Goal: Information Seeking & Learning: Compare options

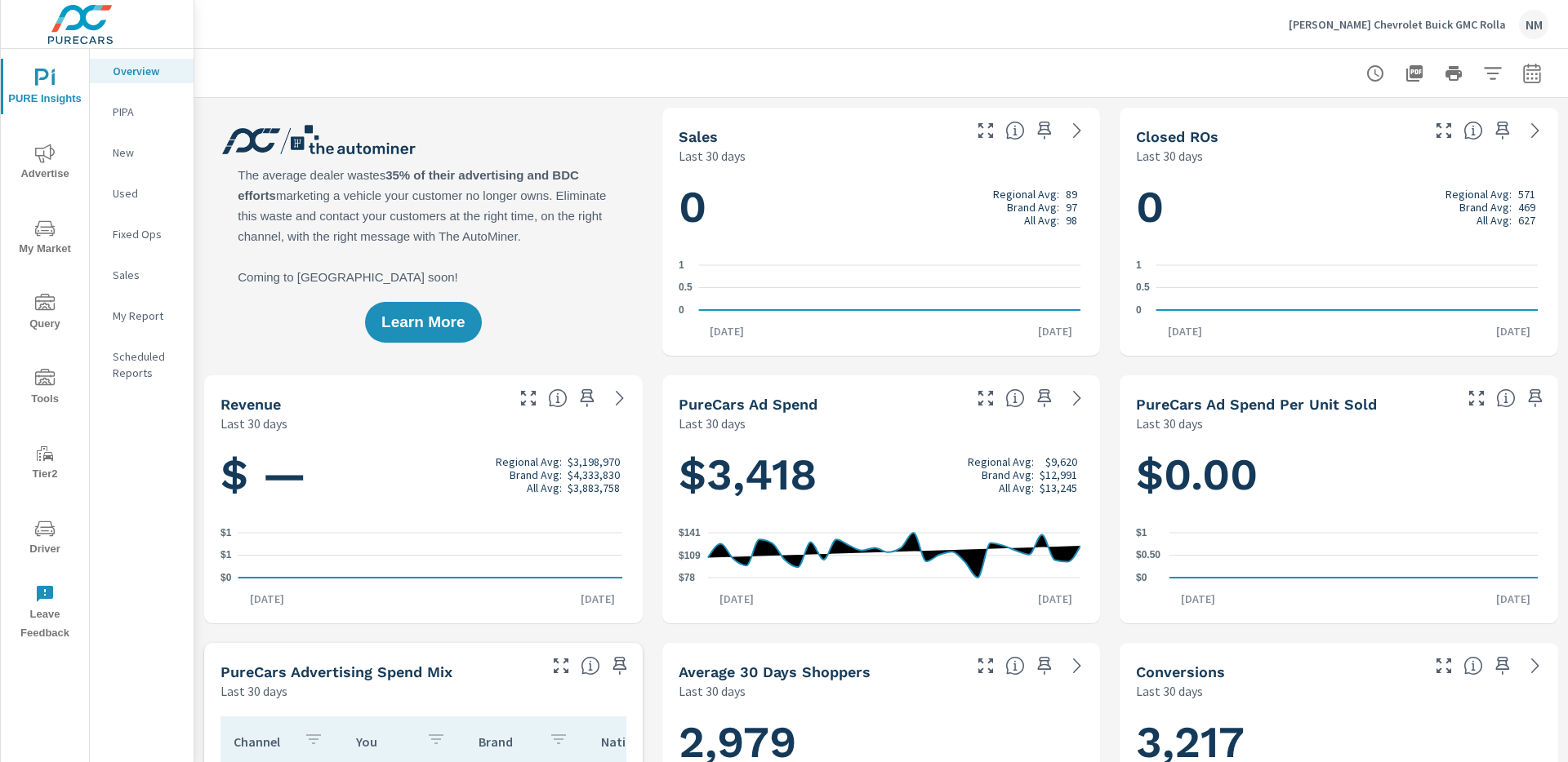
scroll to position [1, 0]
click at [47, 161] on icon "nav menu" at bounding box center [45, 153] width 19 height 19
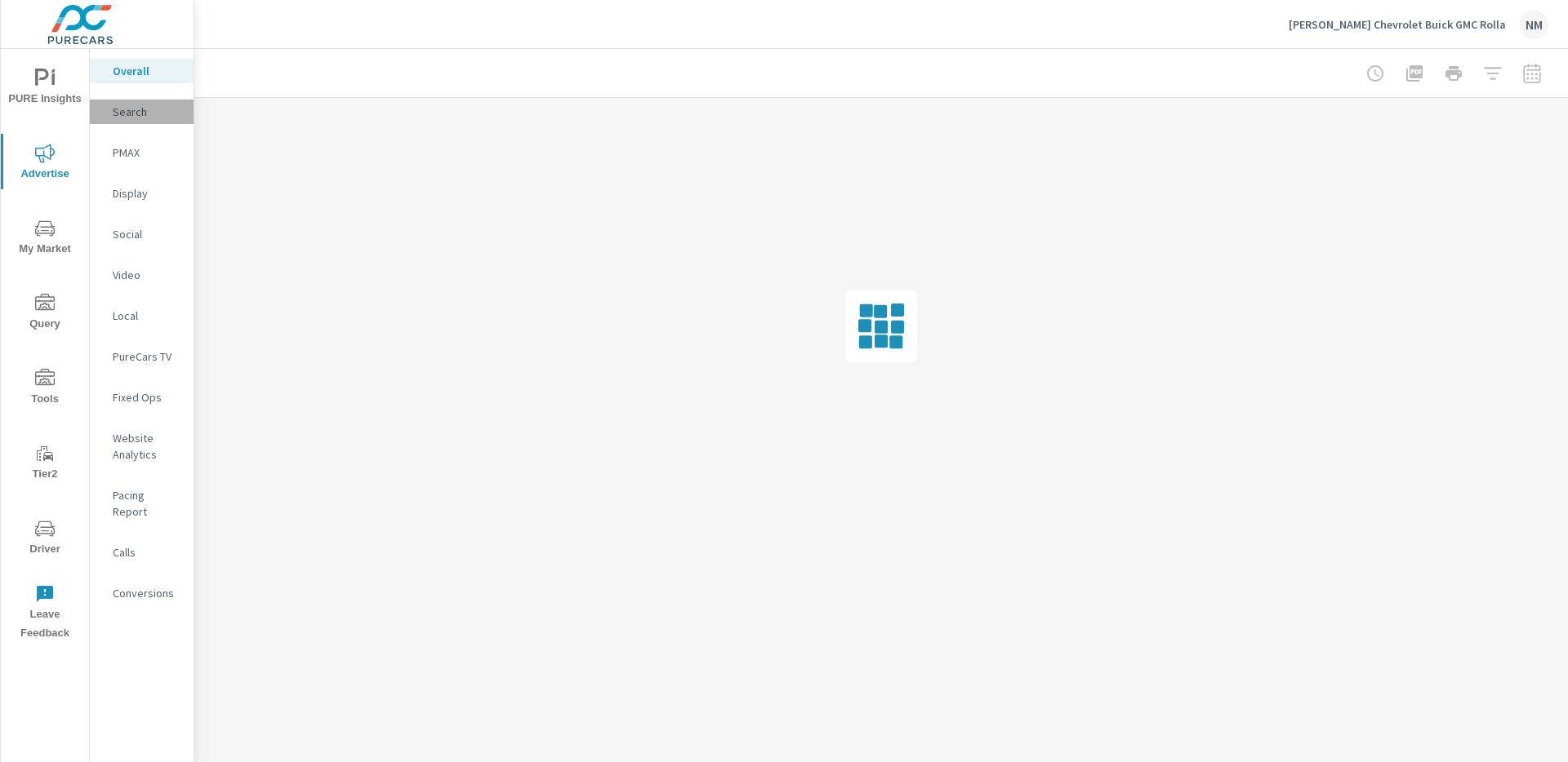
click at [129, 105] on p "Search" at bounding box center [146, 111] width 68 height 16
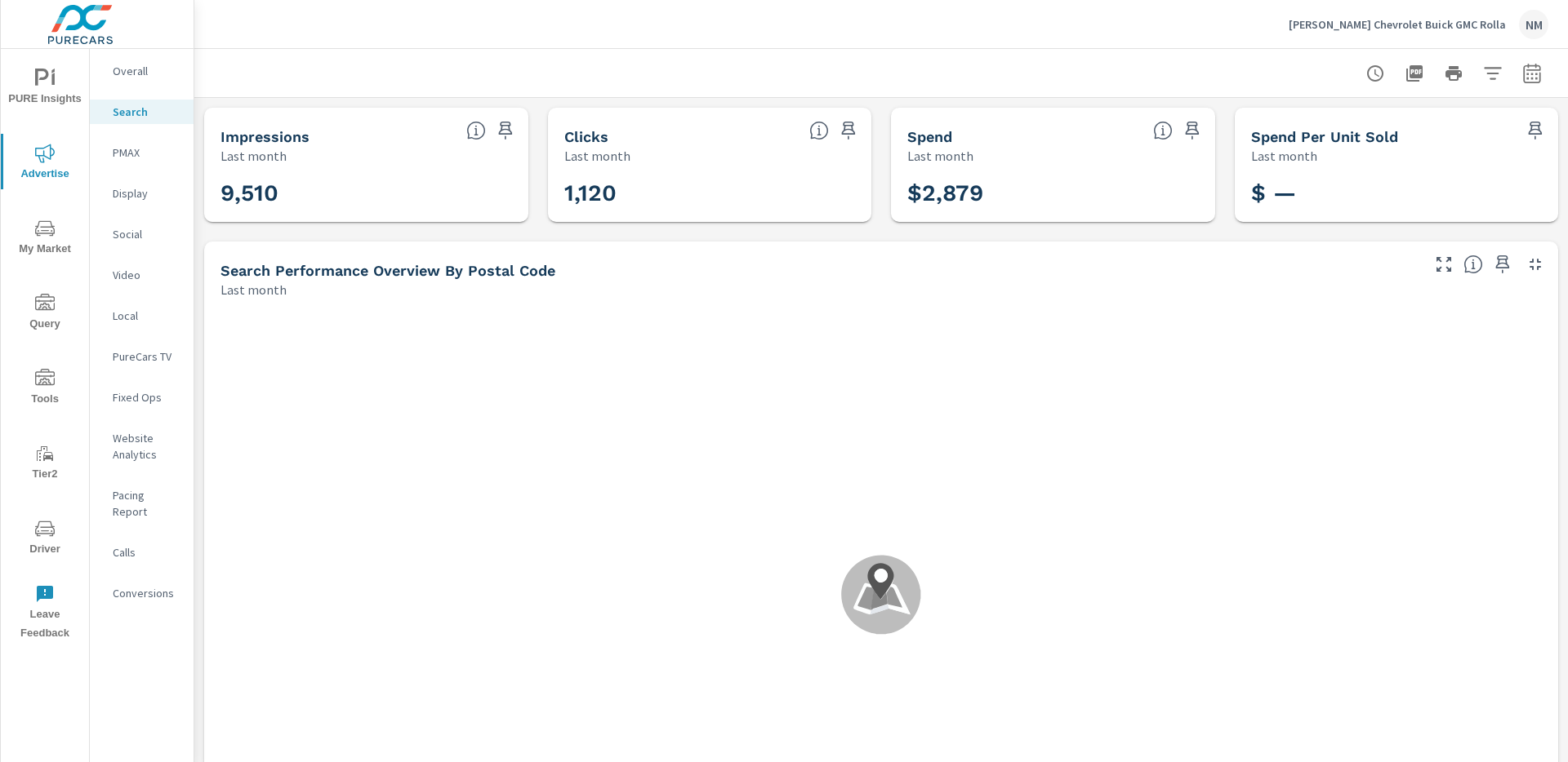
scroll to position [2445, 0]
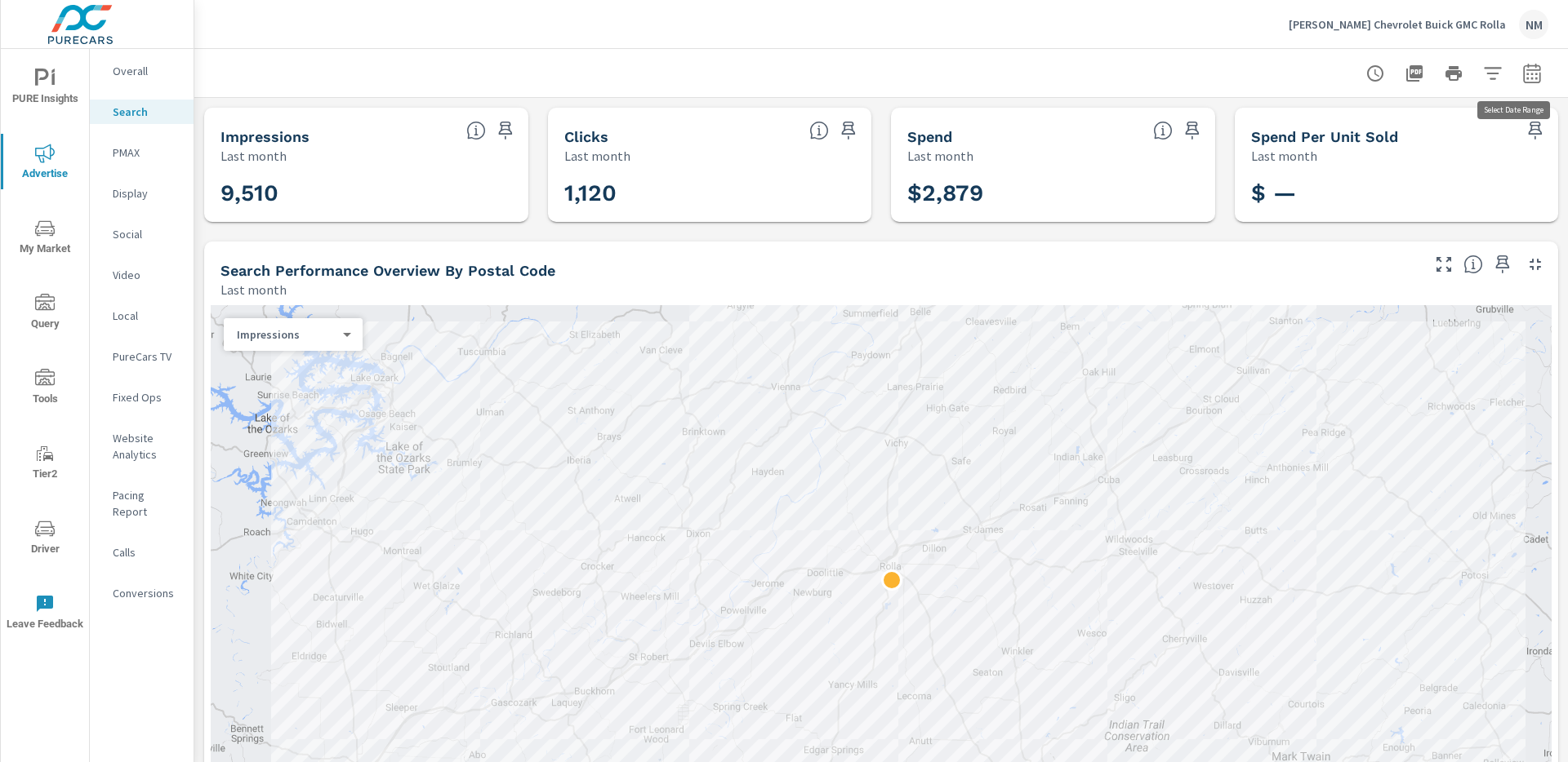
click at [1526, 78] on icon "button" at bounding box center [1532, 73] width 19 height 19
select select "Last month"
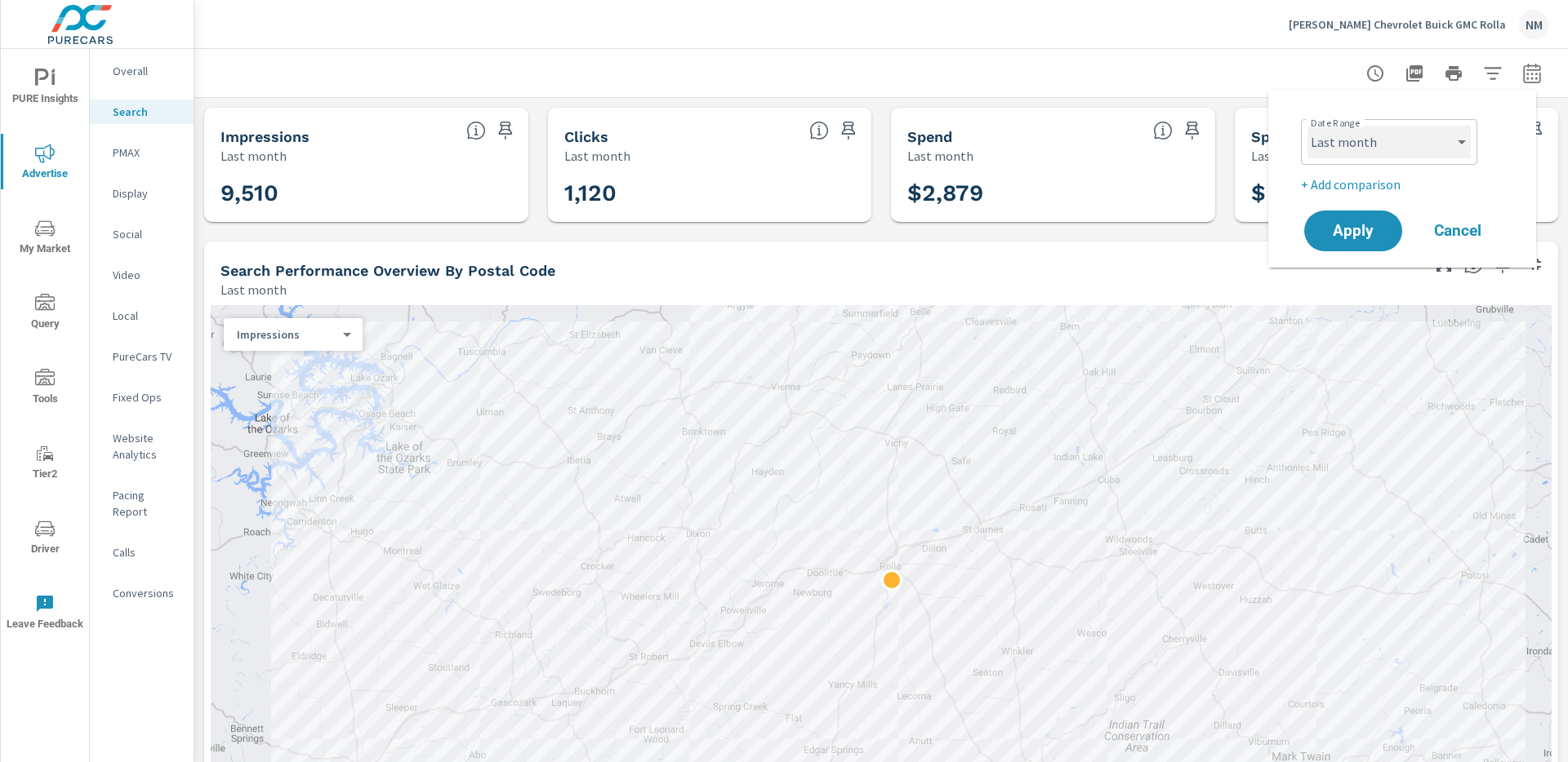
click at [1384, 145] on select "Custom Yesterday Last week Last 7 days Last 14 days Last 30 days Last 45 days L…" at bounding box center [1388, 142] width 163 height 33
click at [1375, 186] on p "+ Add comparison" at bounding box center [1405, 184] width 209 height 19
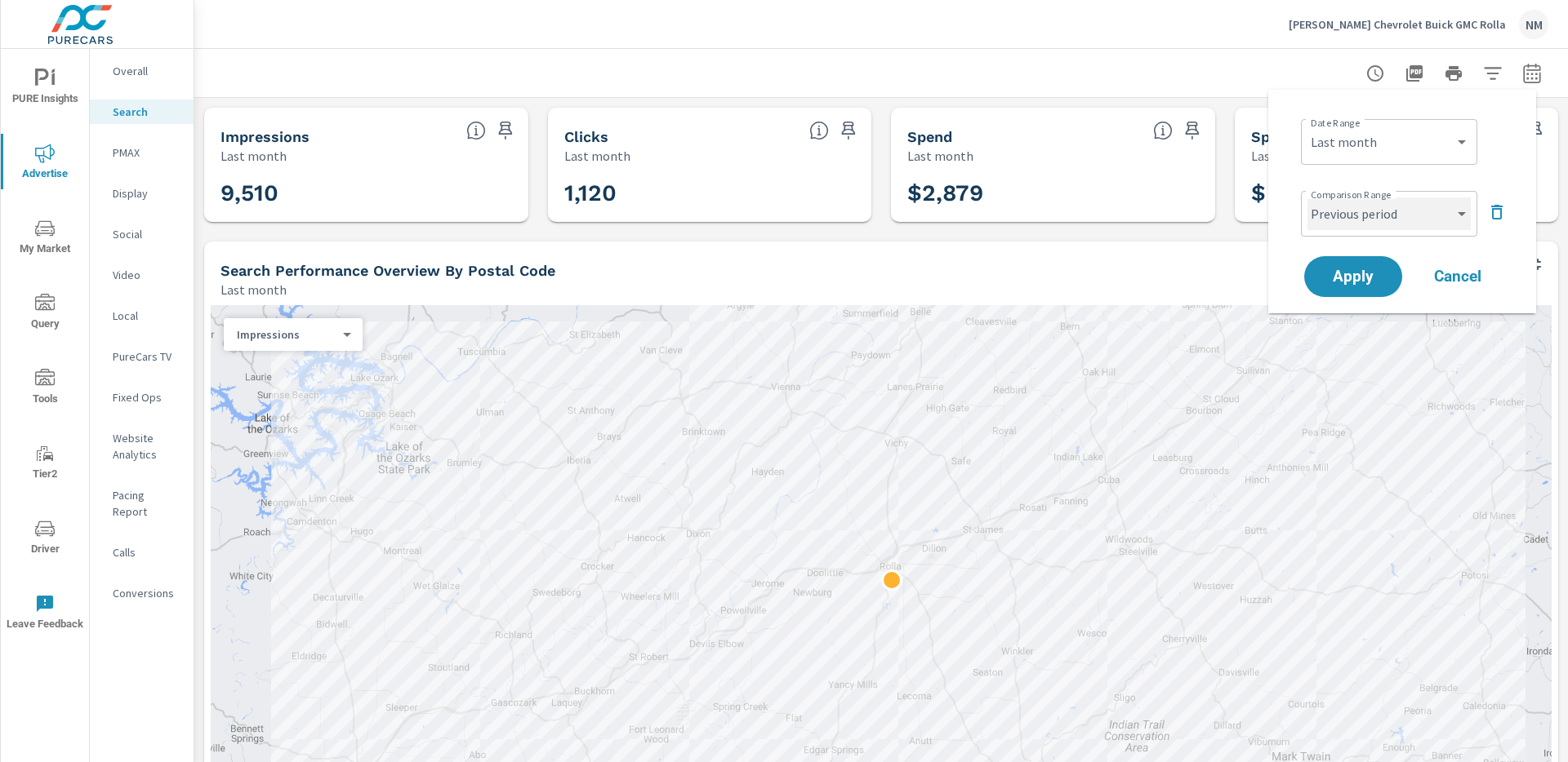
click at [1386, 210] on select "Custom Previous period Previous month Previous year" at bounding box center [1388, 213] width 163 height 33
select select "Previous month"
click at [1360, 278] on span "Apply" at bounding box center [1353, 277] width 67 height 15
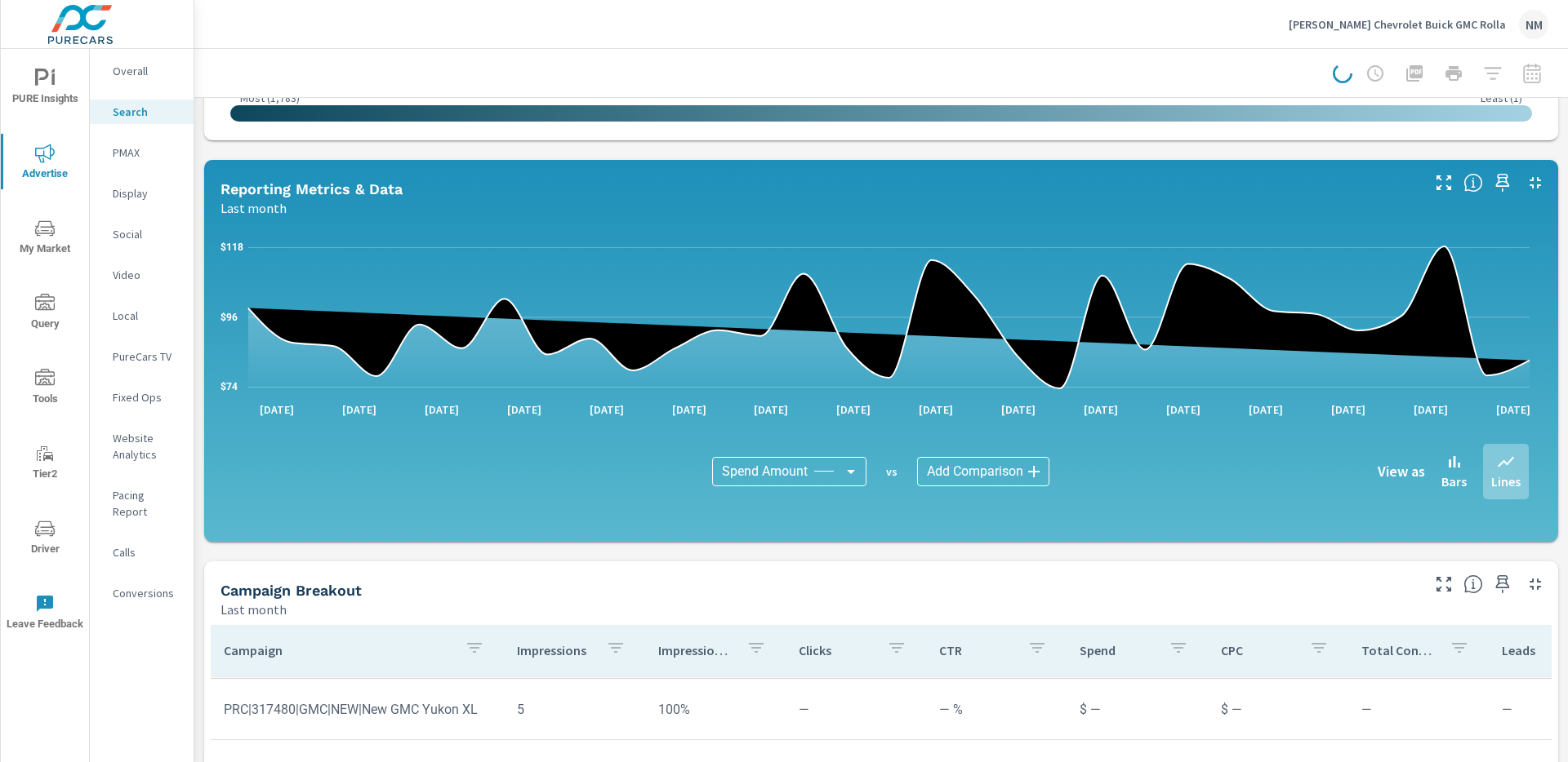
scroll to position [819, 0]
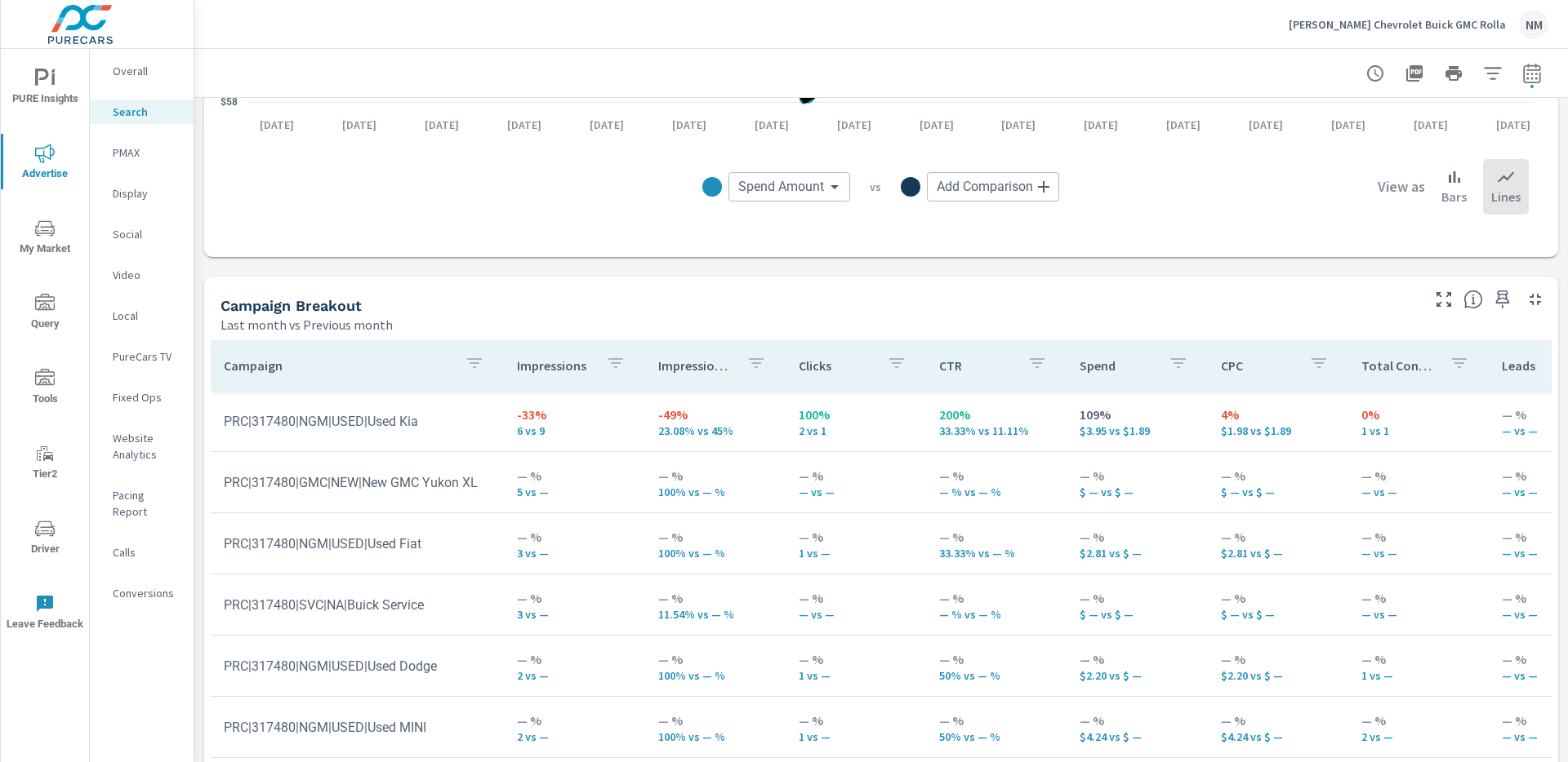
scroll to position [1376, 0]
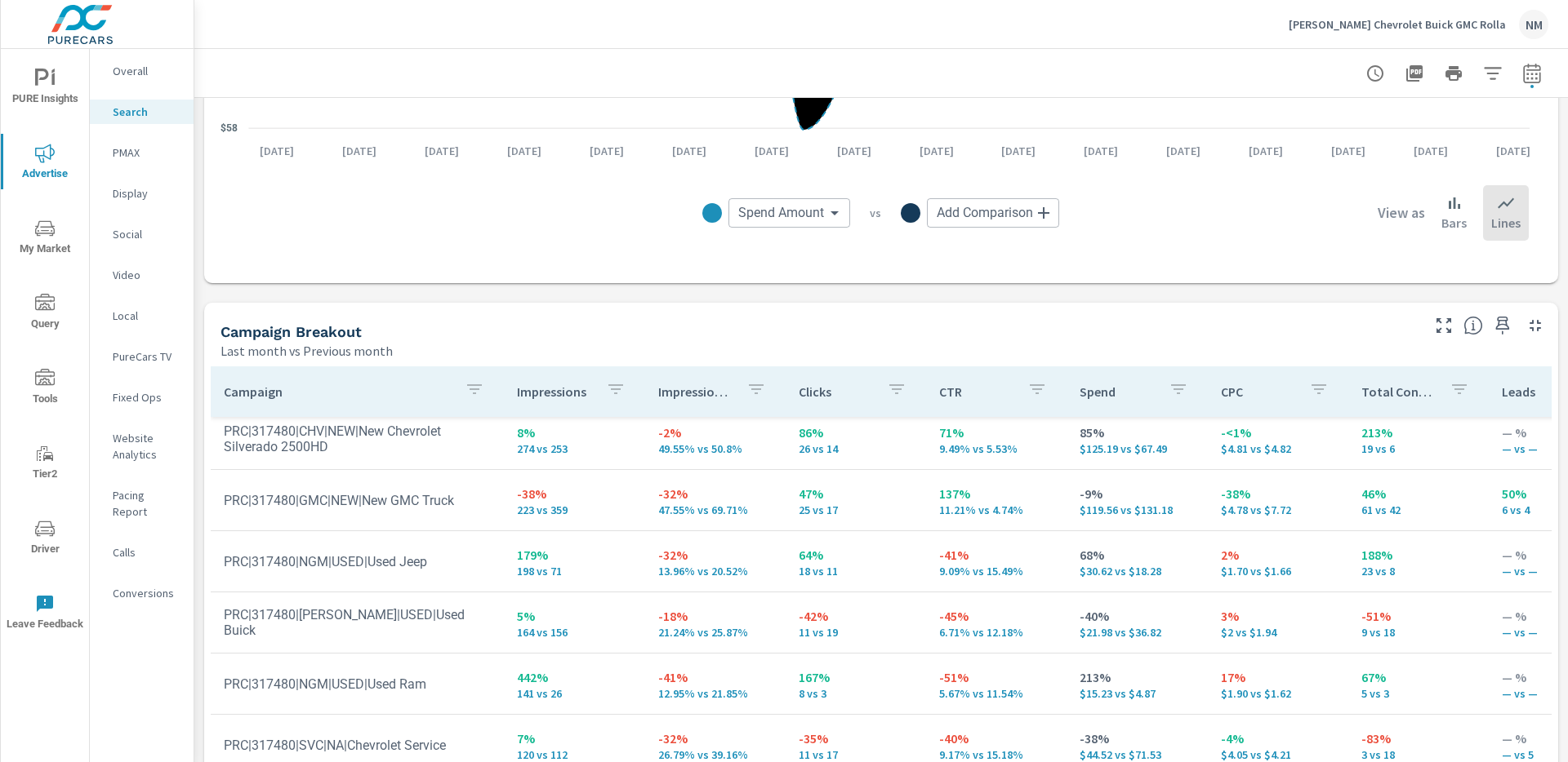
scroll to position [6, 0]
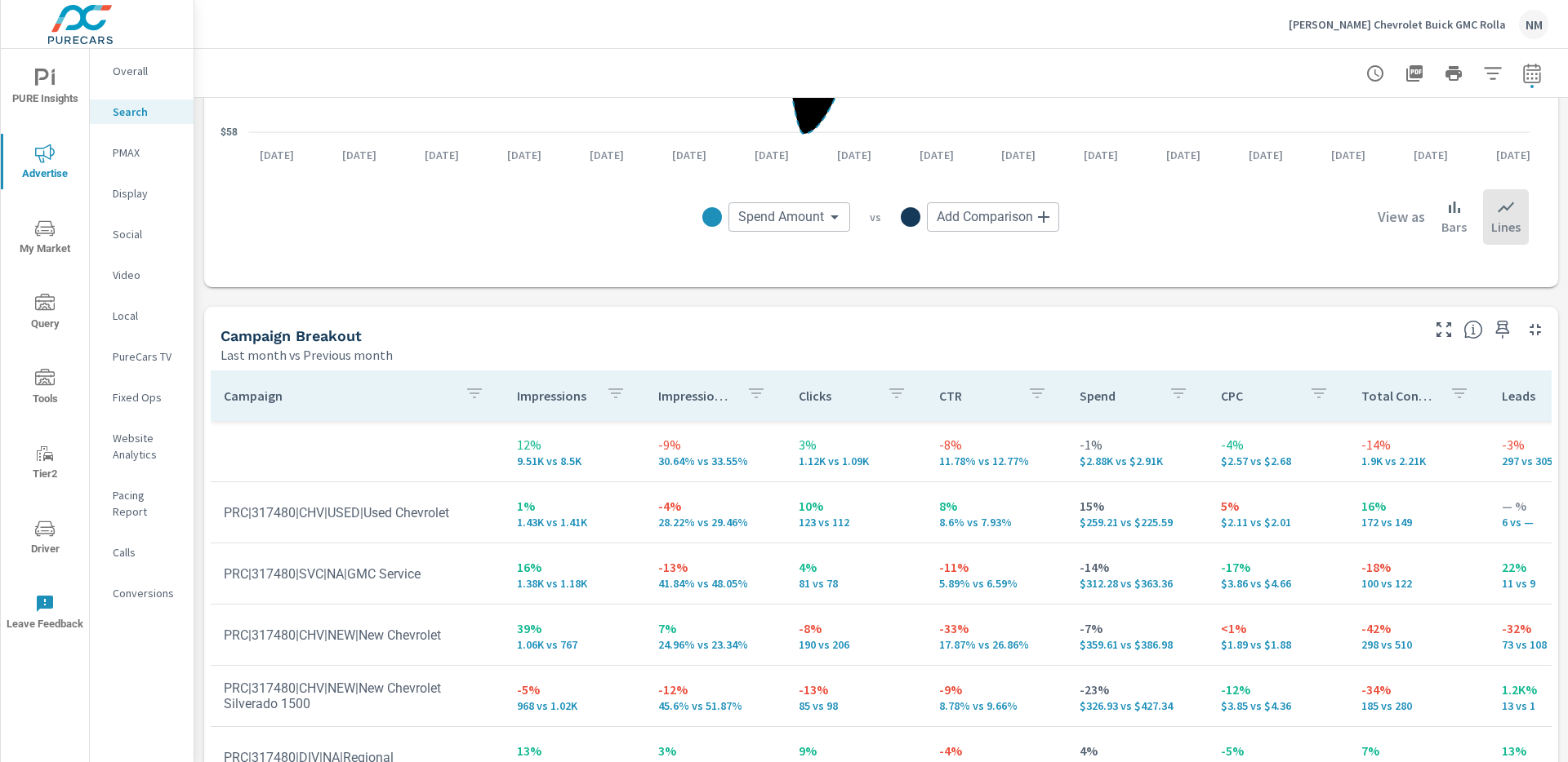
scroll to position [1370, 0]
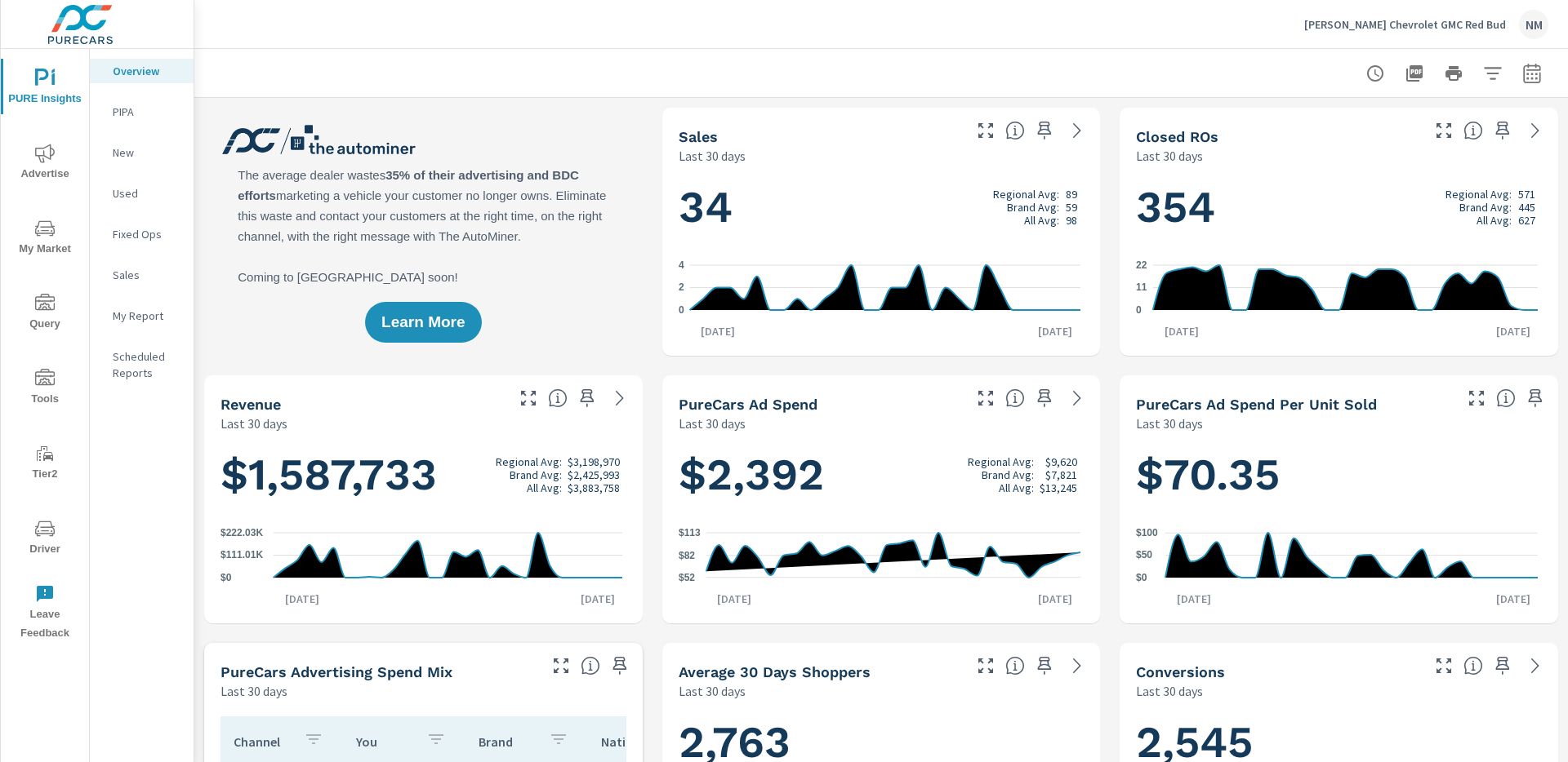
click at [57, 534] on span "Driver" at bounding box center [45, 538] width 79 height 40
click at [137, 156] on p "New" at bounding box center [146, 152] width 68 height 16
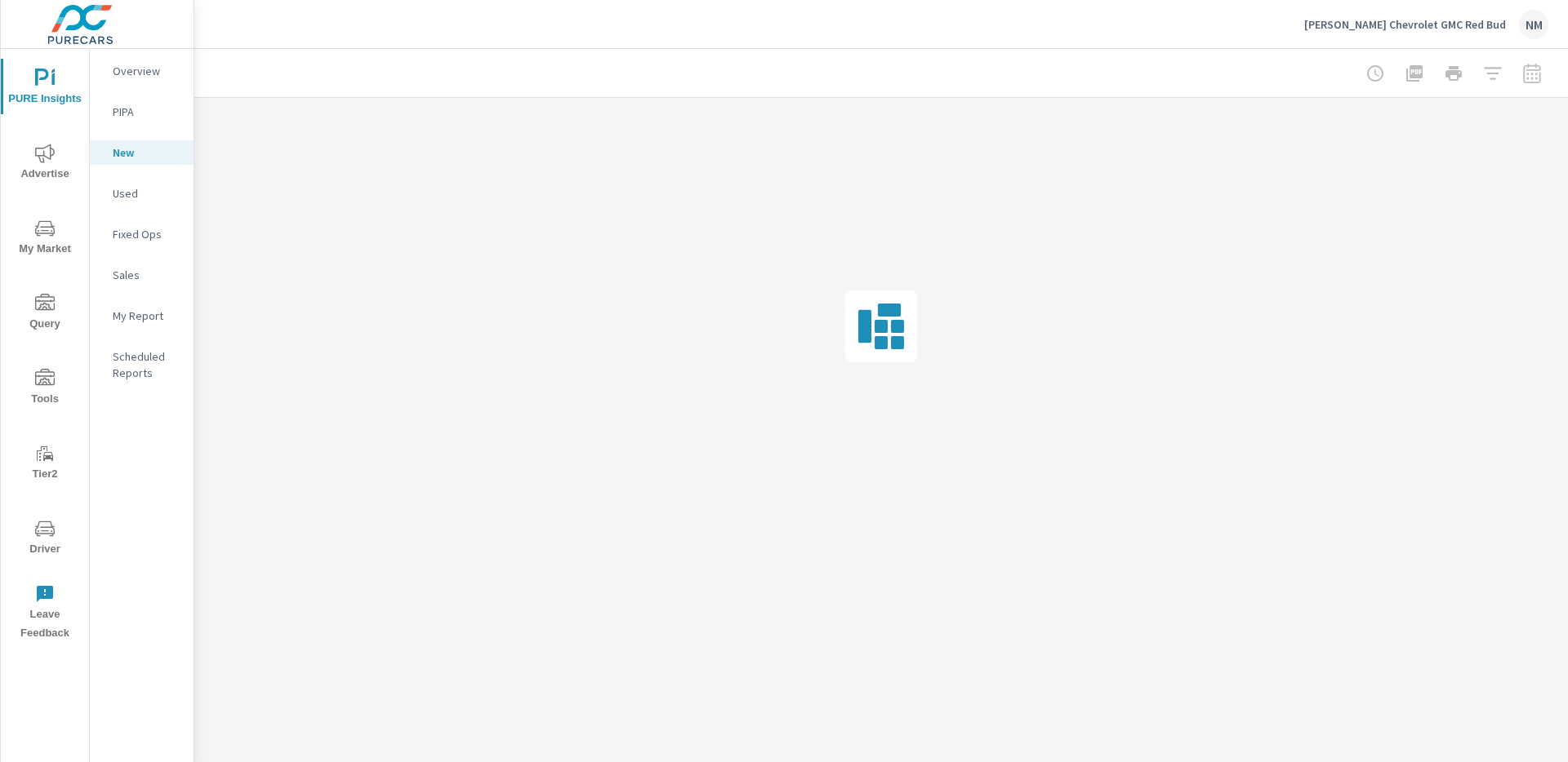
click at [55, 161] on span "Advertise" at bounding box center [45, 163] width 79 height 40
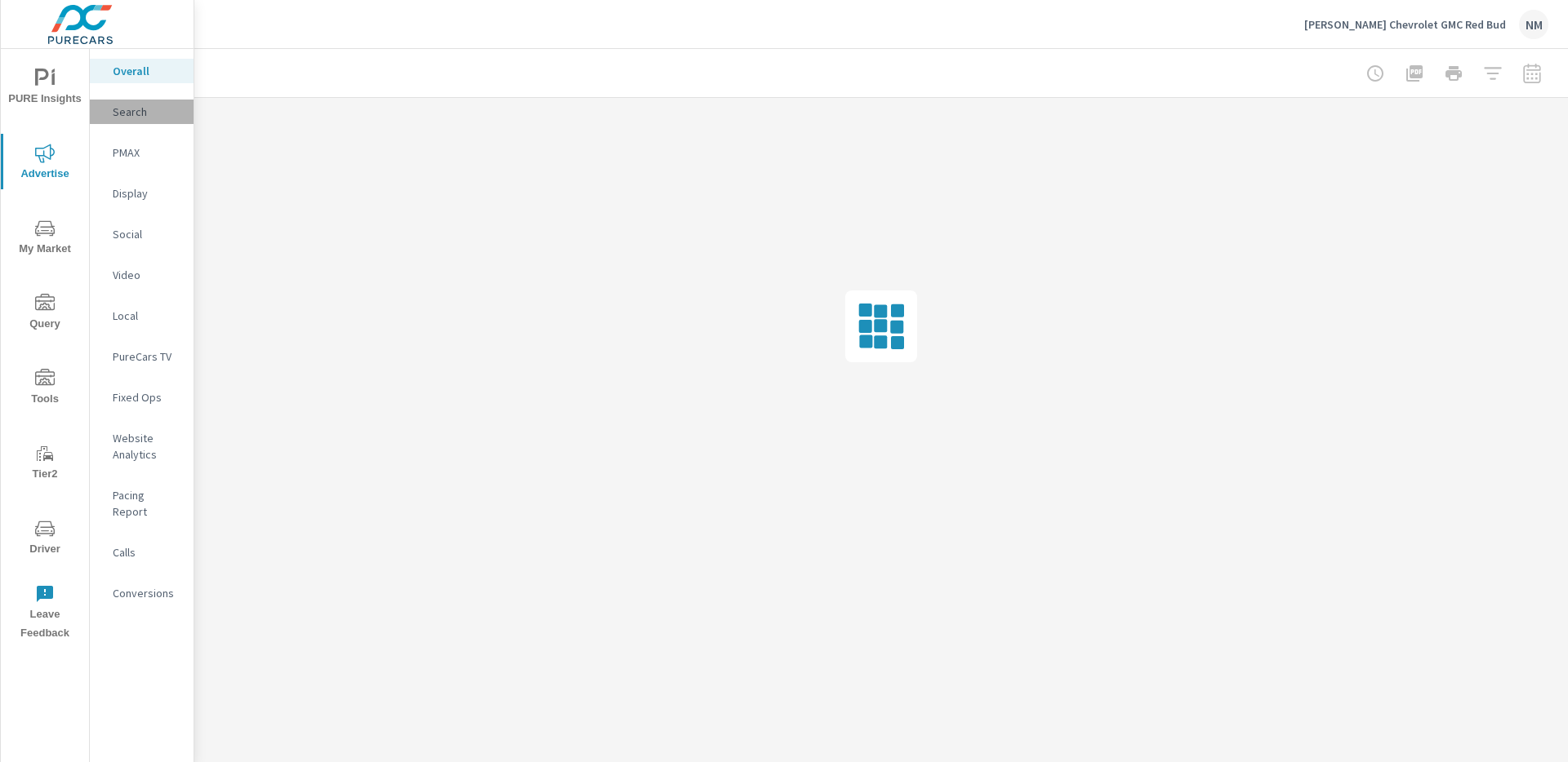
click at [133, 120] on div "Search" at bounding box center [141, 111] width 104 height 24
click at [1525, 76] on div at bounding box center [1453, 73] width 189 height 33
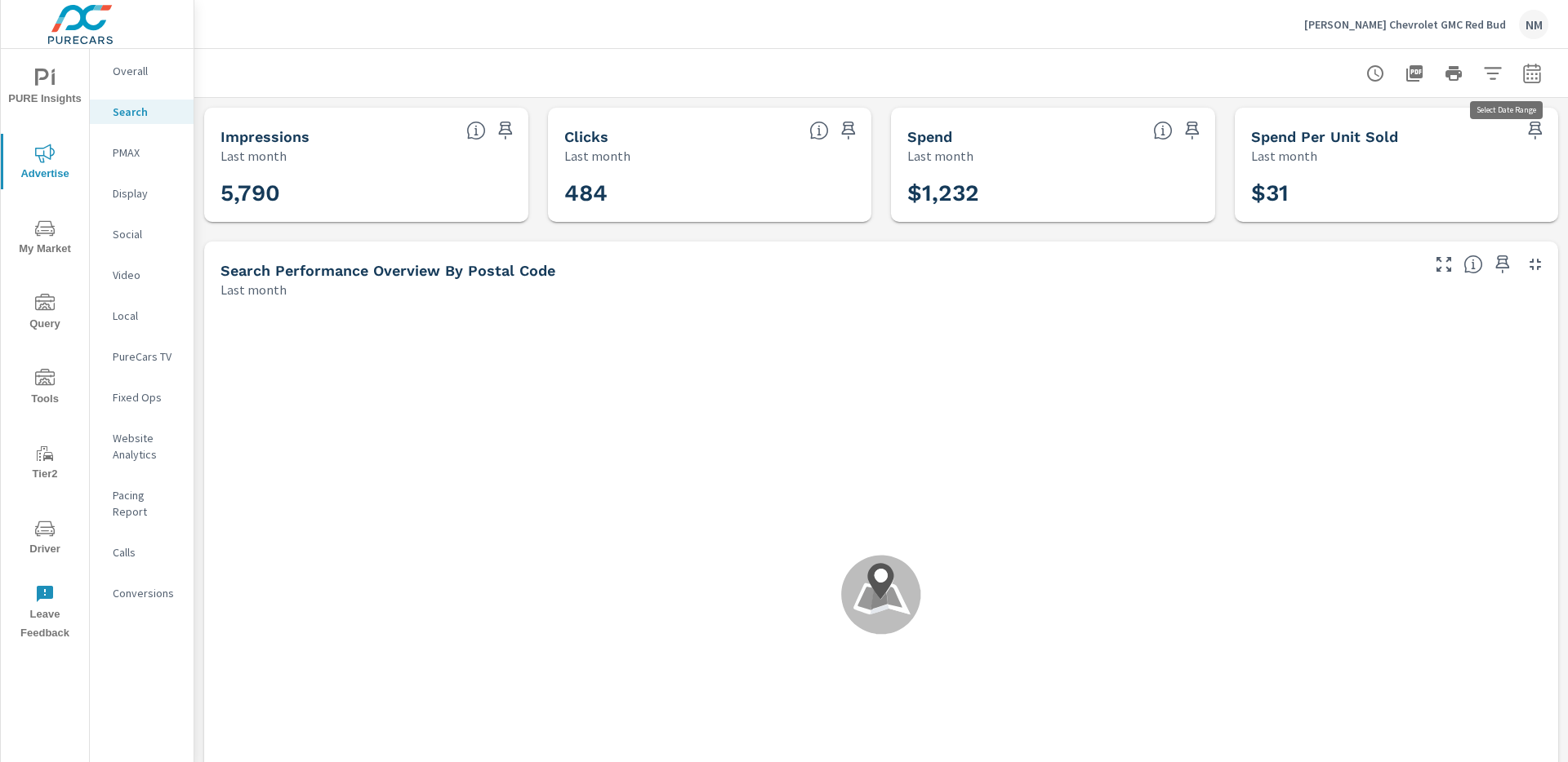
click at [1523, 67] on icon "button" at bounding box center [1532, 73] width 19 height 19
select select "Last month"
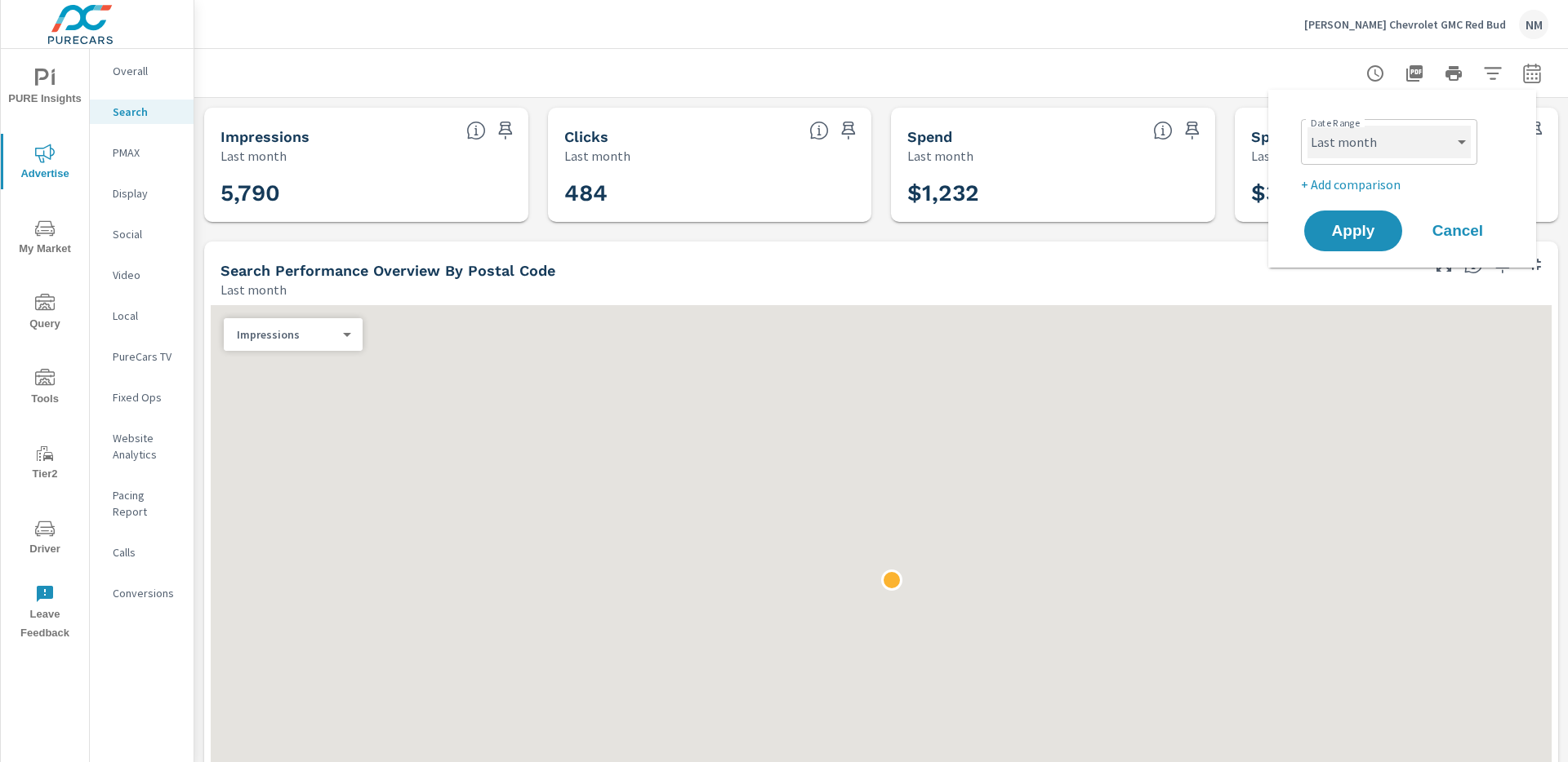
click at [1385, 143] on select "Custom Yesterday Last week Last 7 days Last 14 days Last 30 days Last 45 days L…" at bounding box center [1388, 142] width 163 height 33
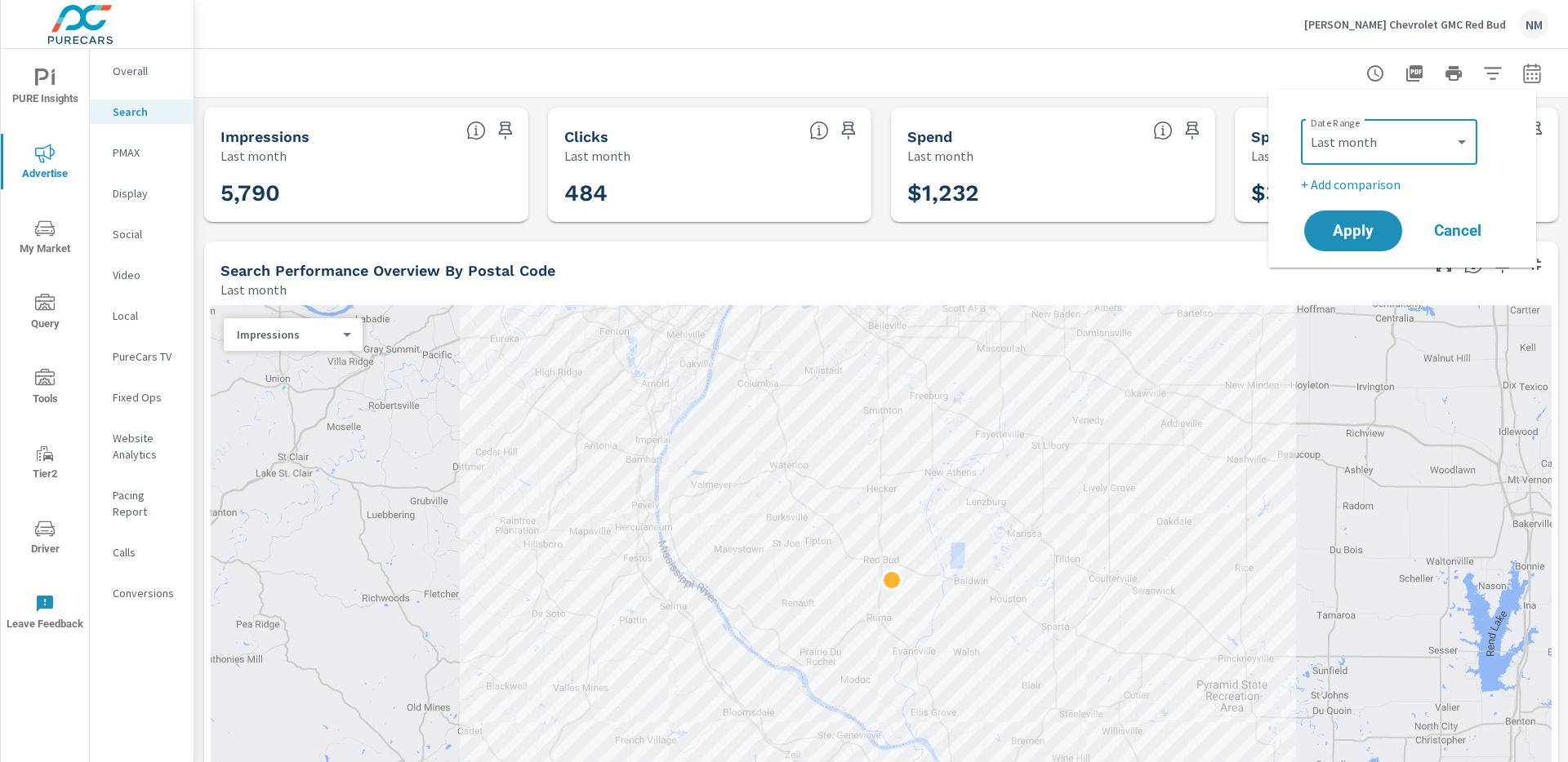
click at [1367, 188] on p "+ Add comparison" at bounding box center [1405, 184] width 209 height 19
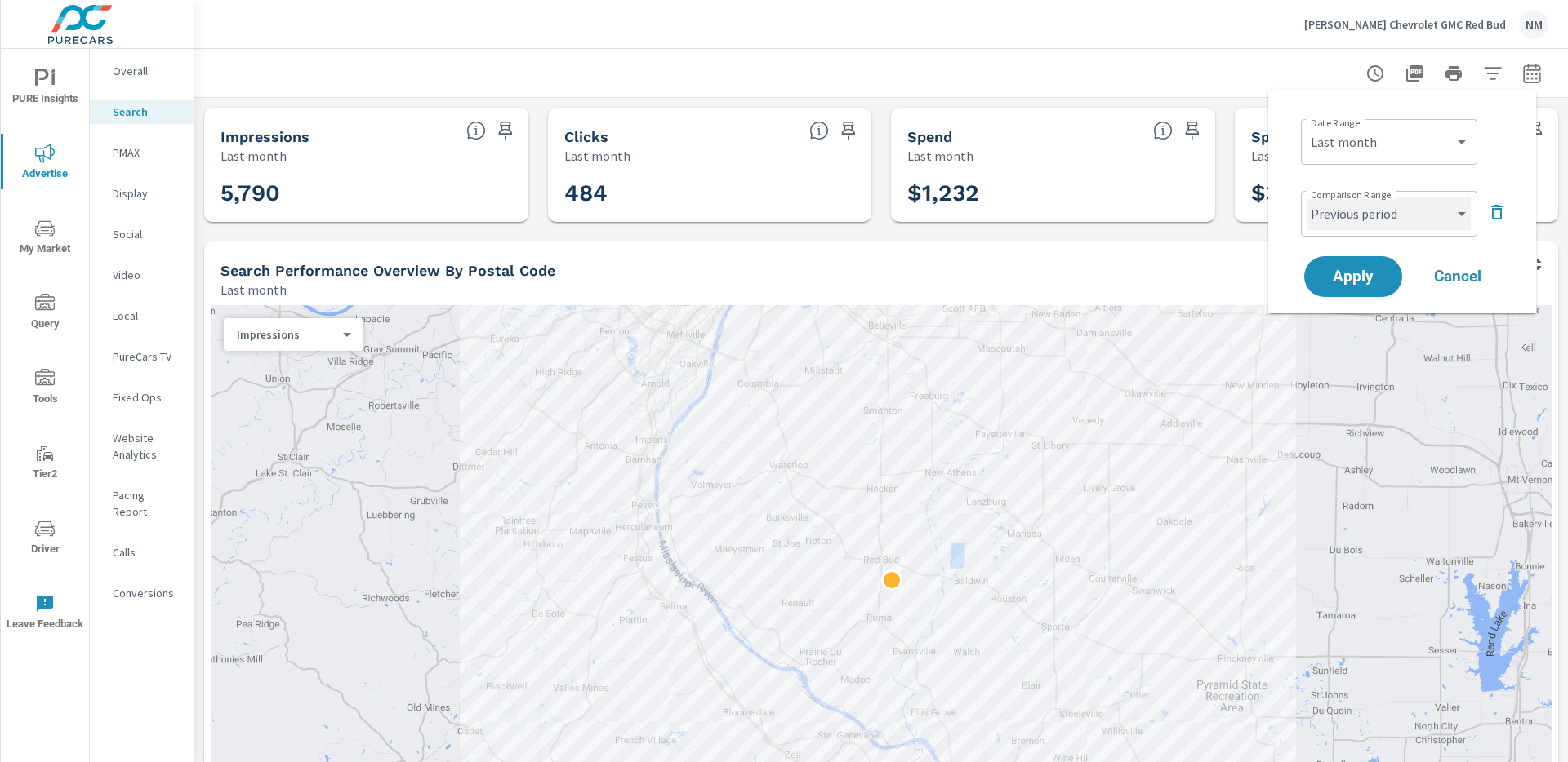
click at [1365, 210] on select "Custom Previous period Previous month Previous year" at bounding box center [1388, 213] width 163 height 33
select select "Previous month"
click at [1354, 273] on span "Apply" at bounding box center [1353, 277] width 67 height 15
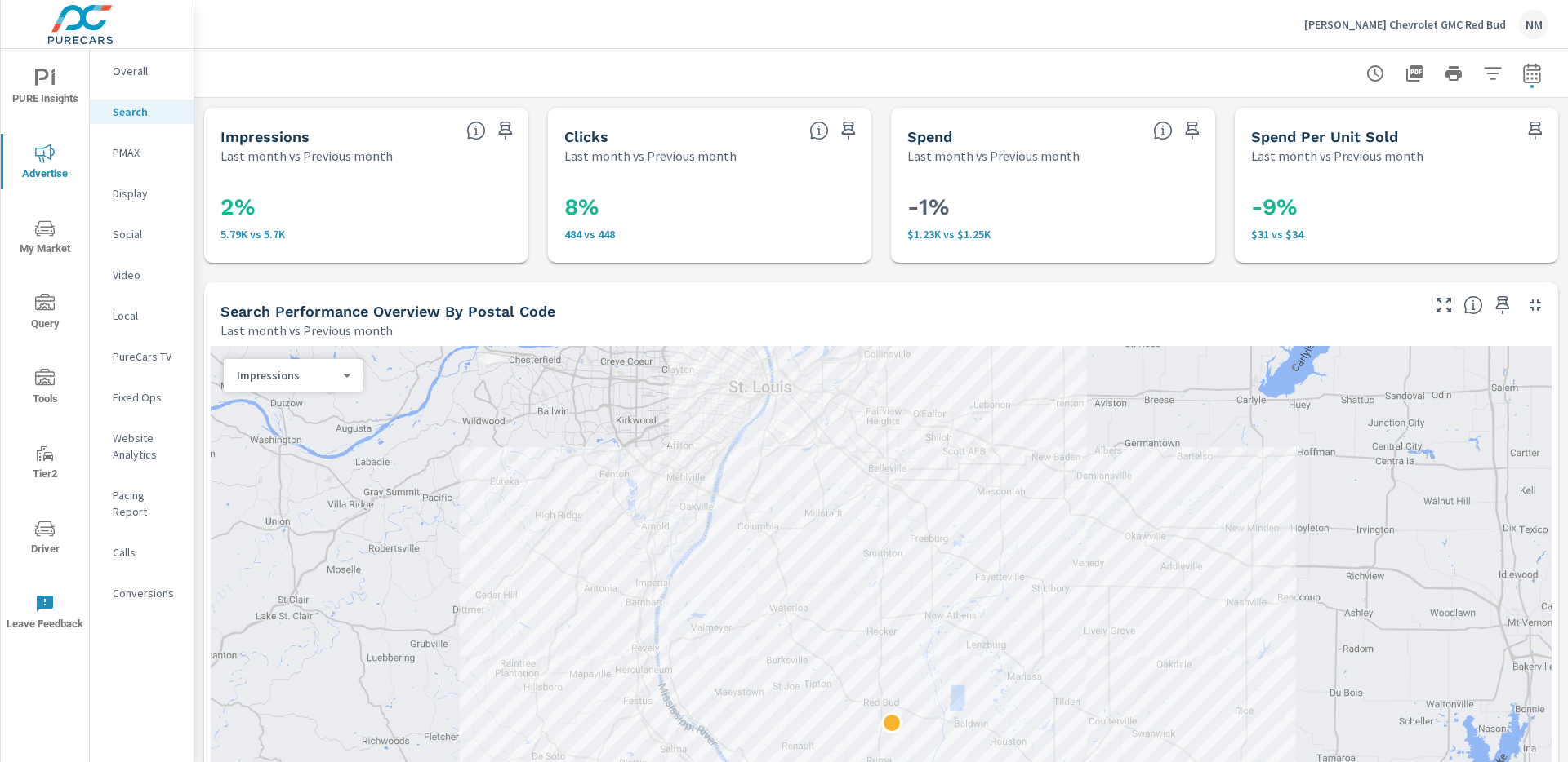
click at [1529, 308] on icon "button" at bounding box center [1535, 305] width 12 height 12
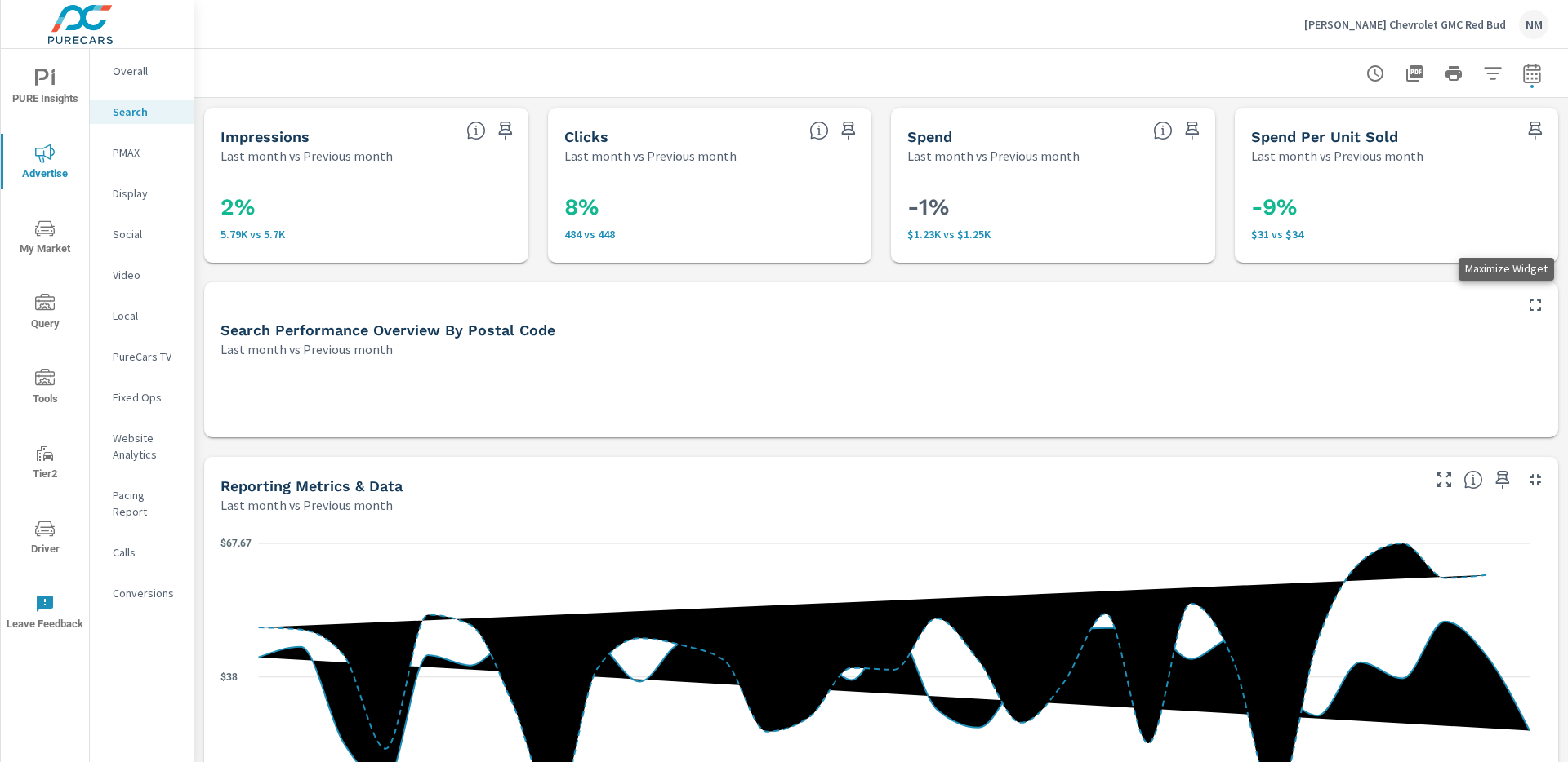
click at [1525, 308] on icon "button" at bounding box center [1534, 305] width 19 height 19
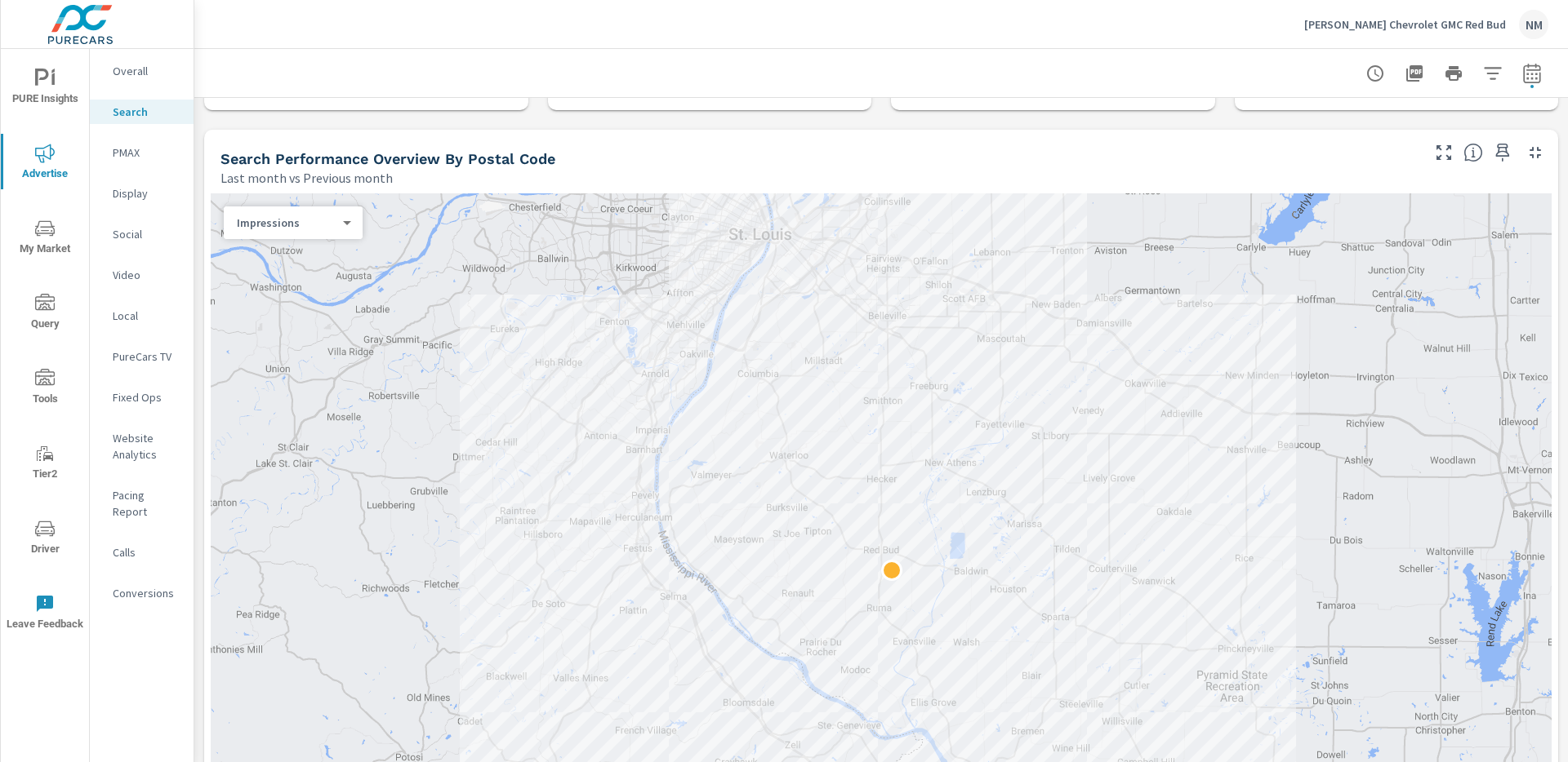
scroll to position [134, 0]
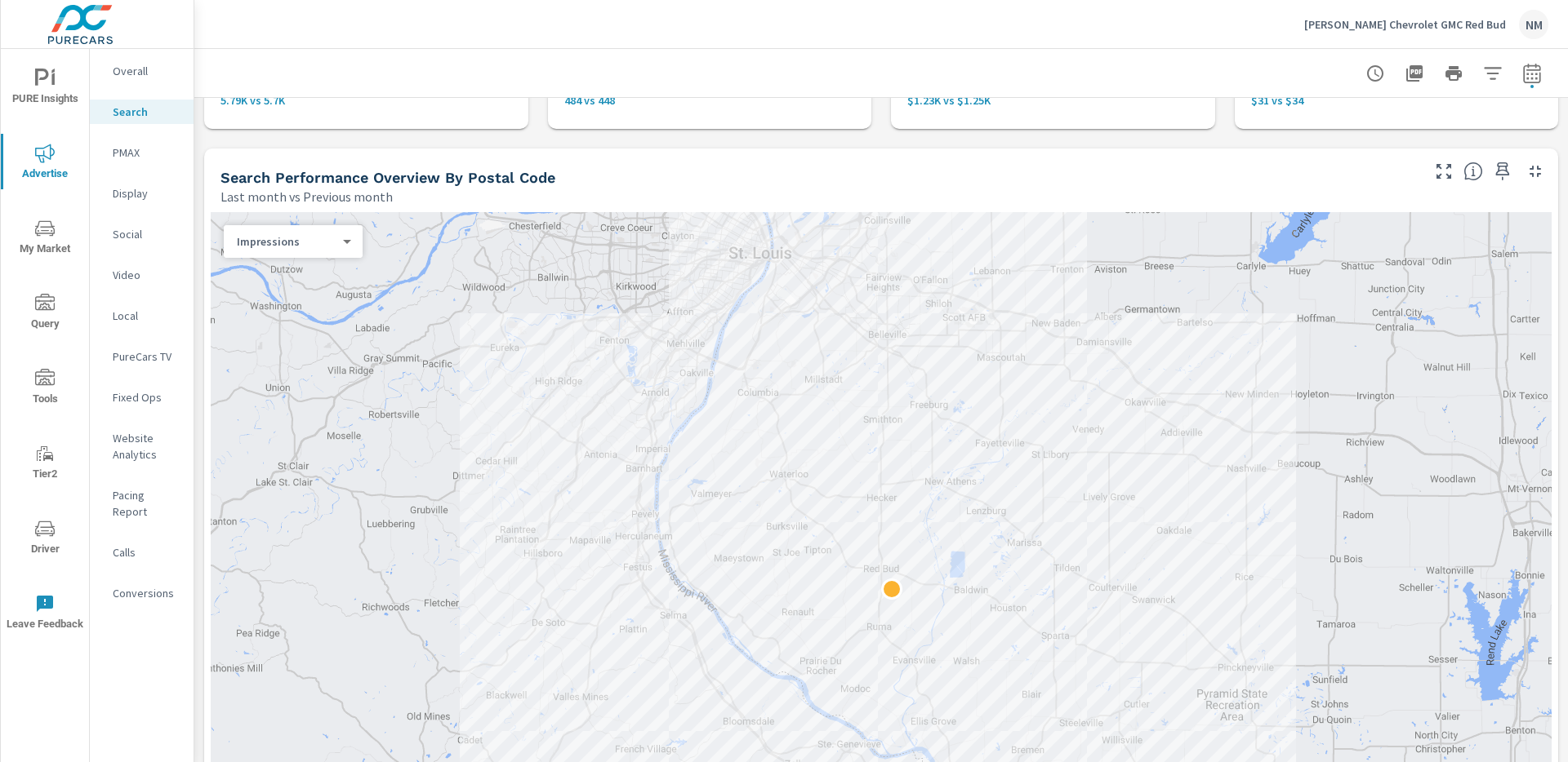
click at [1436, 167] on icon "button" at bounding box center [1443, 170] width 14 height 14
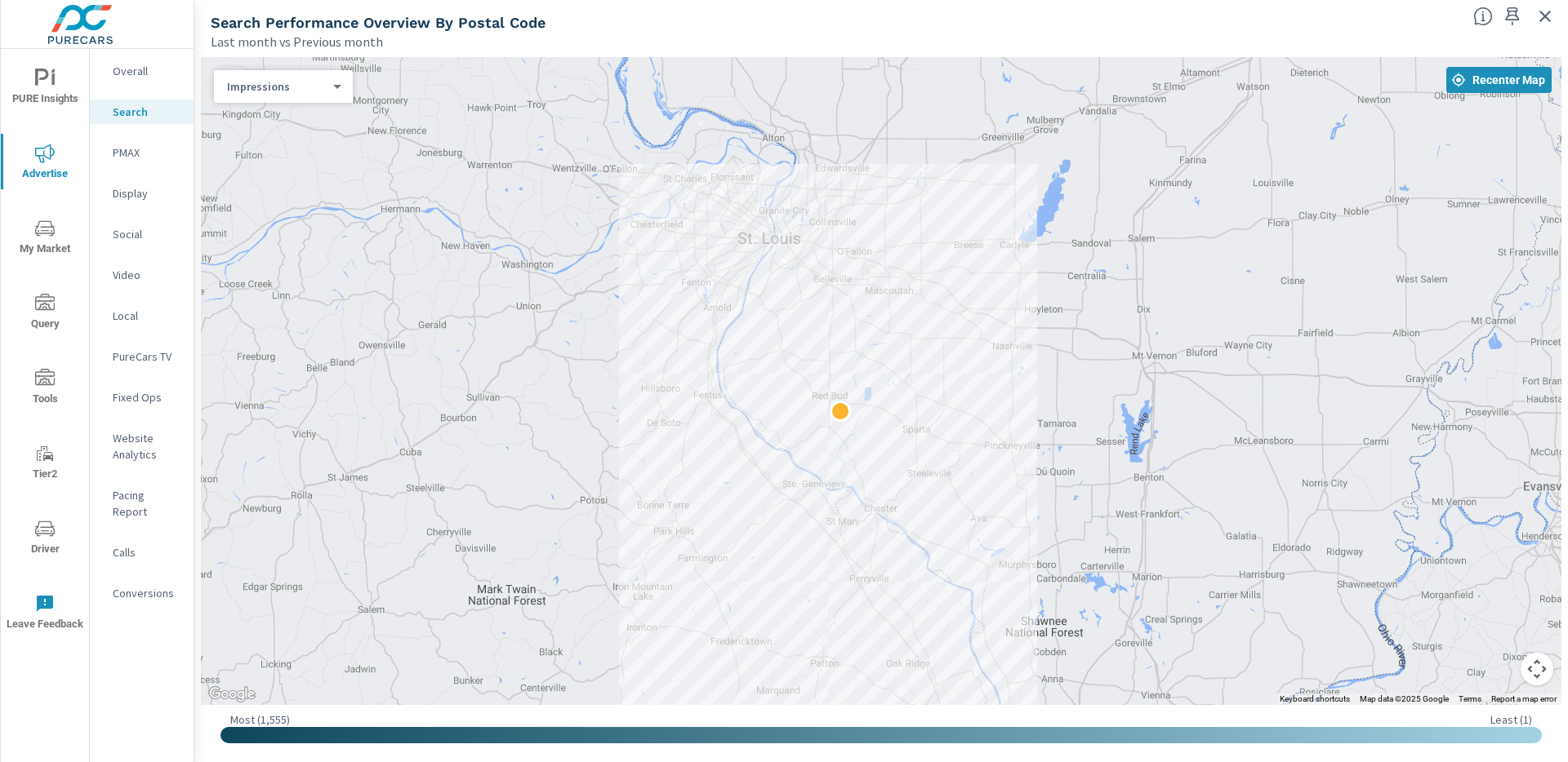
drag, startPoint x: 1233, startPoint y: 380, endPoint x: 1030, endPoint y: 388, distance: 203.2
click at [1030, 388] on div at bounding box center [881, 381] width 1360 height 648
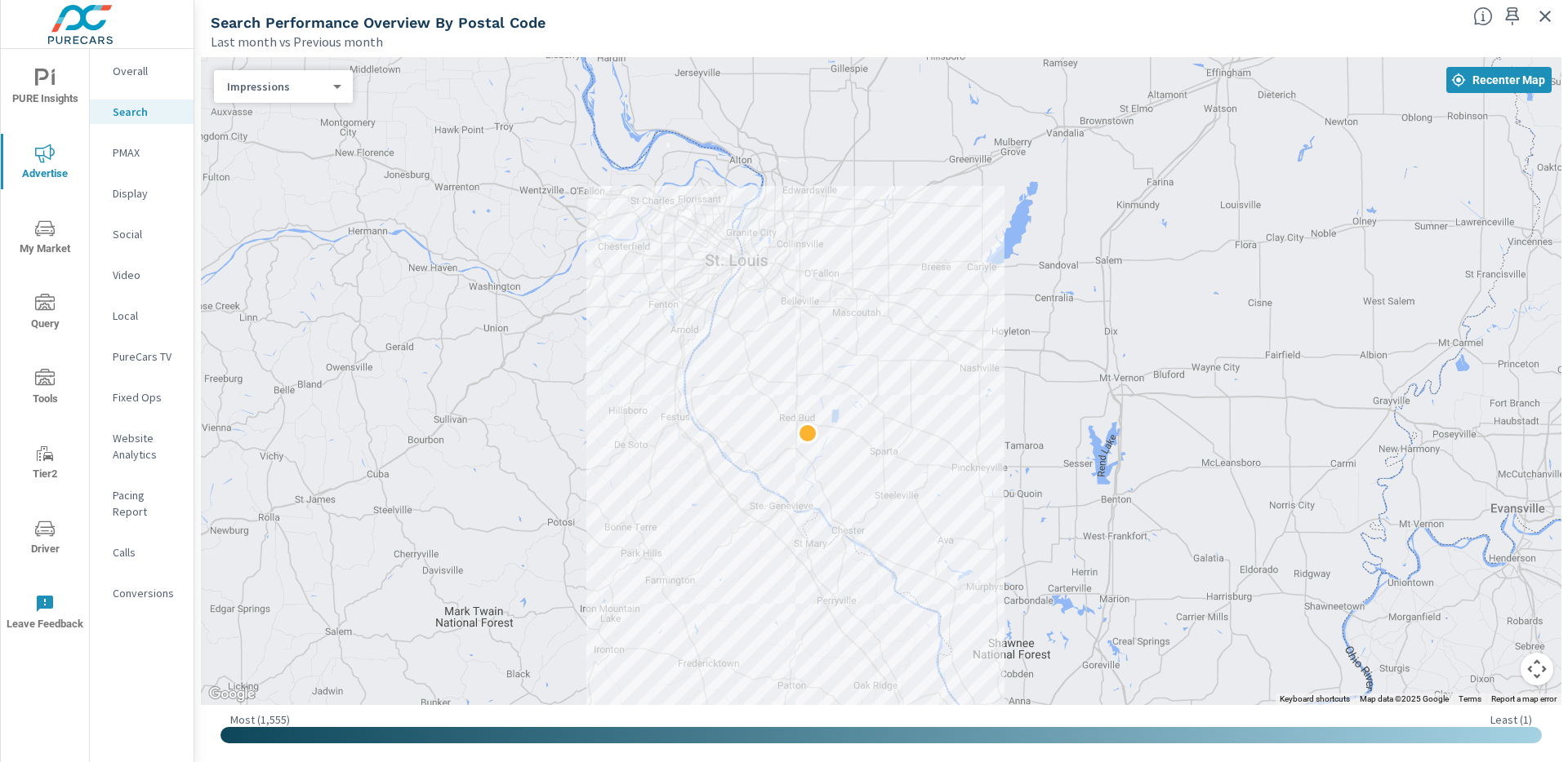
drag, startPoint x: 1013, startPoint y: 388, endPoint x: 983, endPoint y: 409, distance: 36.6
click at [1539, 19] on icon "button" at bounding box center [1544, 16] width 19 height 19
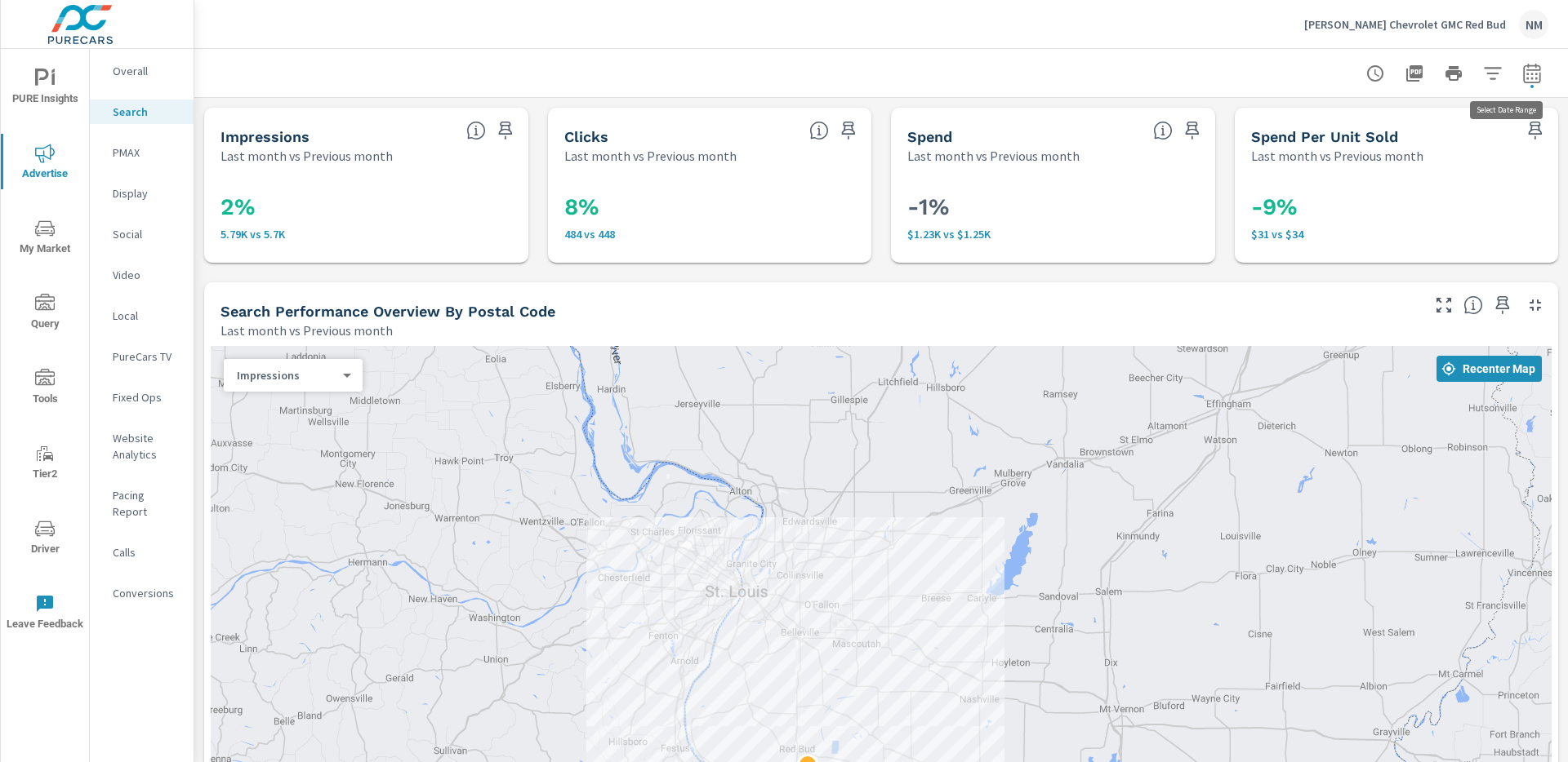
click at [1529, 66] on button "button" at bounding box center [1532, 73] width 33 height 33
select select "Last month"
select select "Previous month"
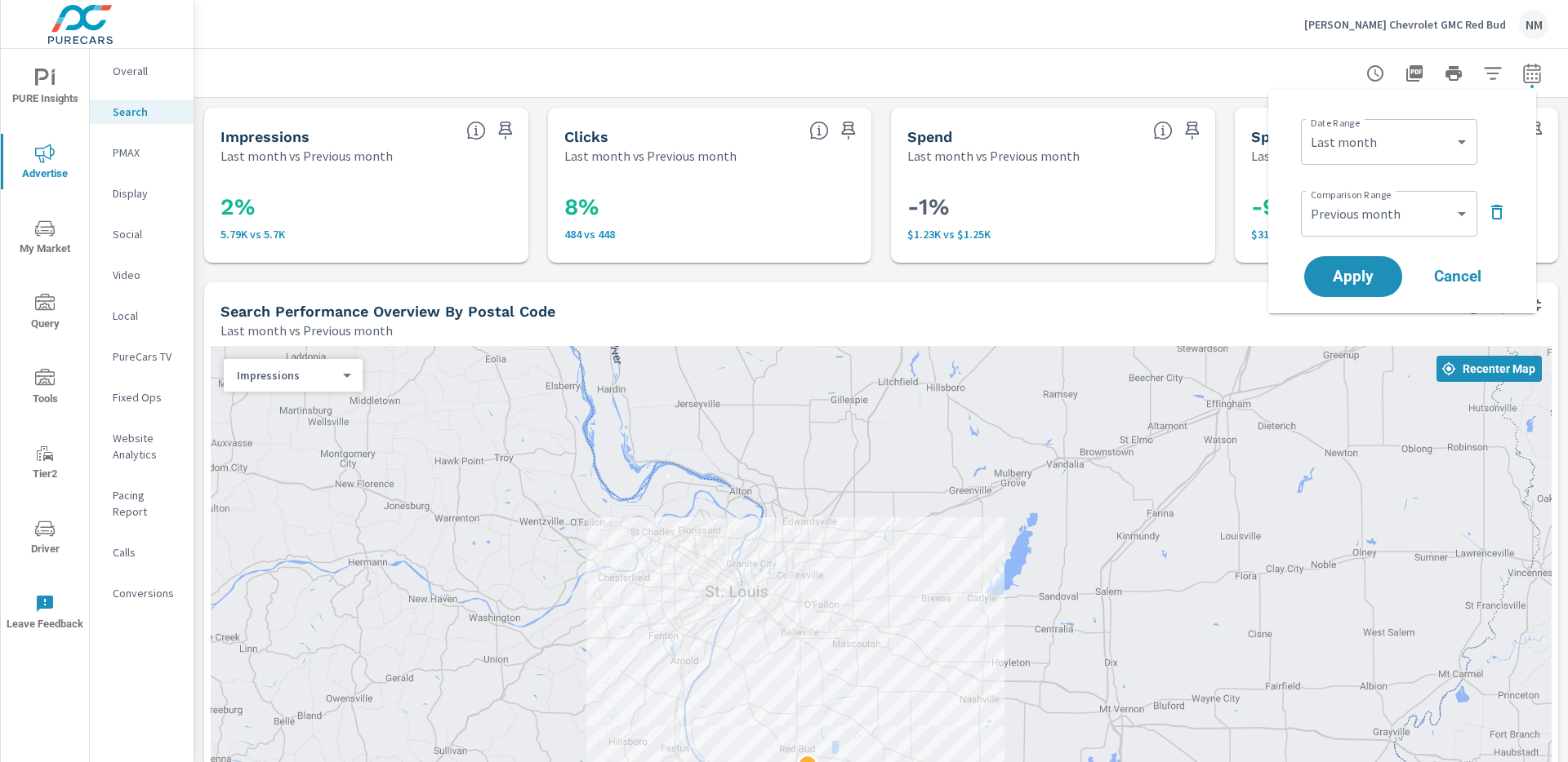
click at [1496, 219] on icon "button" at bounding box center [1496, 212] width 19 height 19
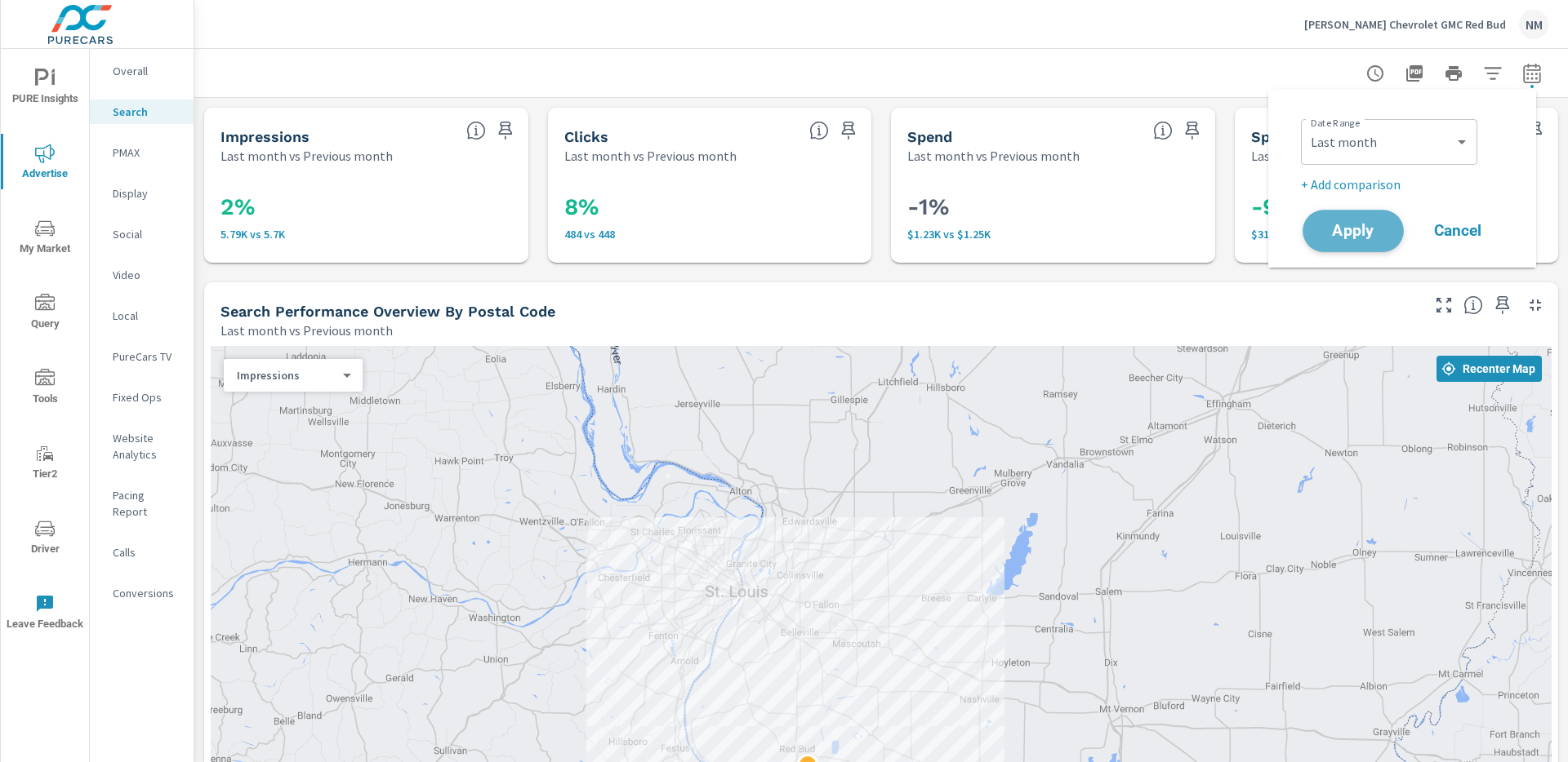
click at [1362, 231] on span "Apply" at bounding box center [1353, 231] width 67 height 15
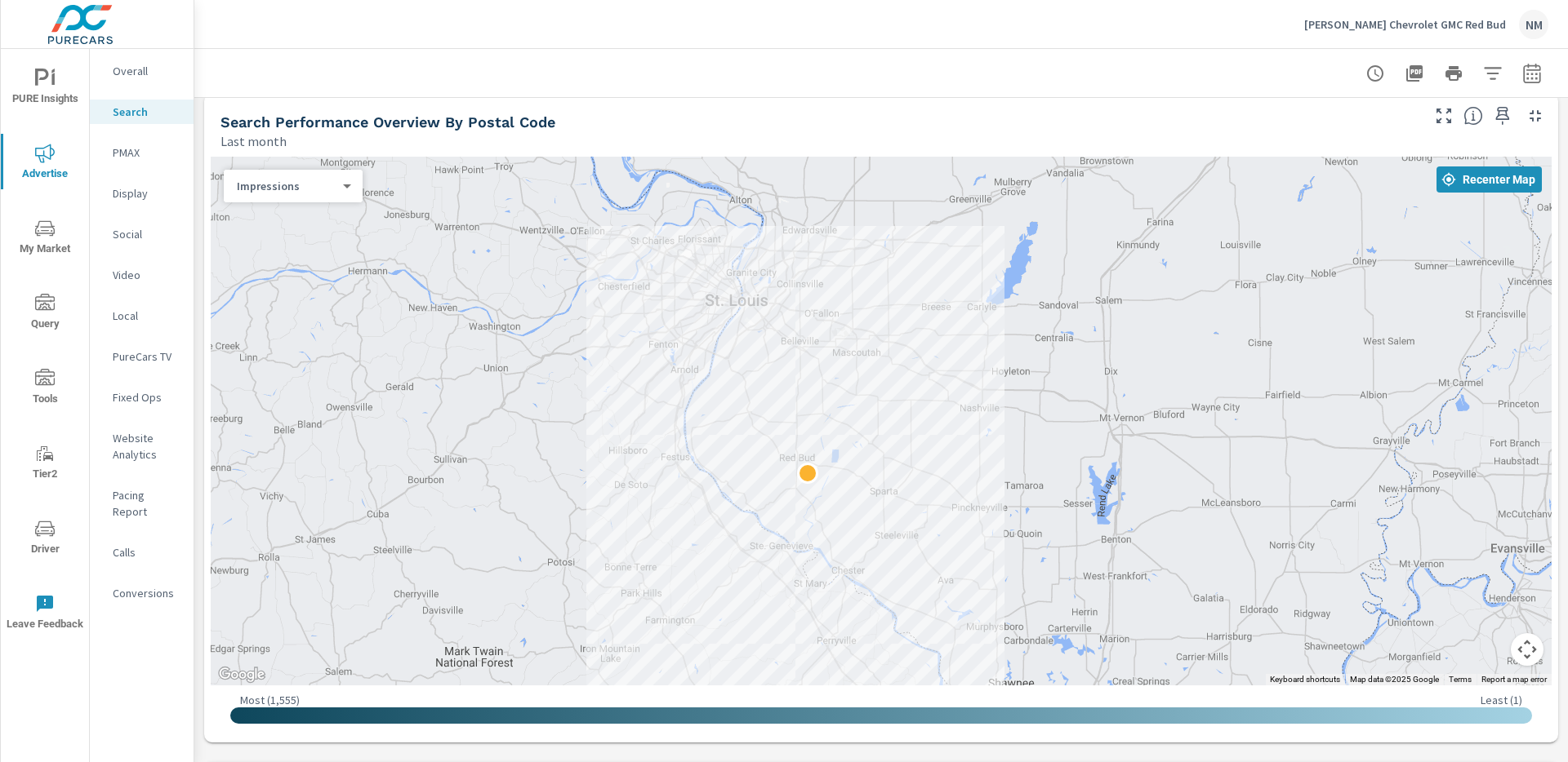
scroll to position [166, 0]
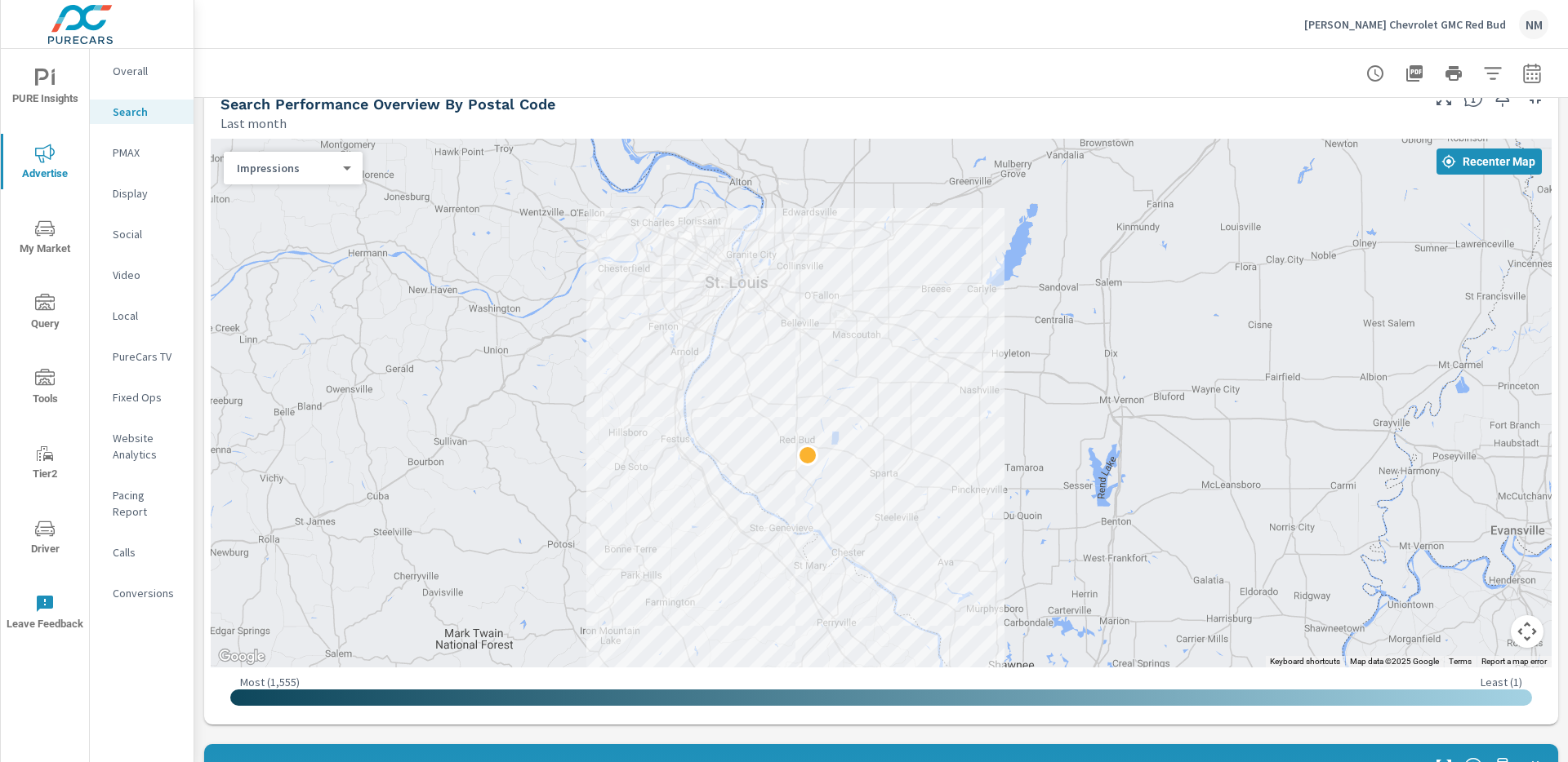
click at [1512, 641] on button "Map camera controls" at bounding box center [1527, 631] width 33 height 33
click at [1512, 636] on button "Map camera controls" at bounding box center [1527, 631] width 33 height 33
click at [1434, 103] on icon "button" at bounding box center [1443, 97] width 19 height 19
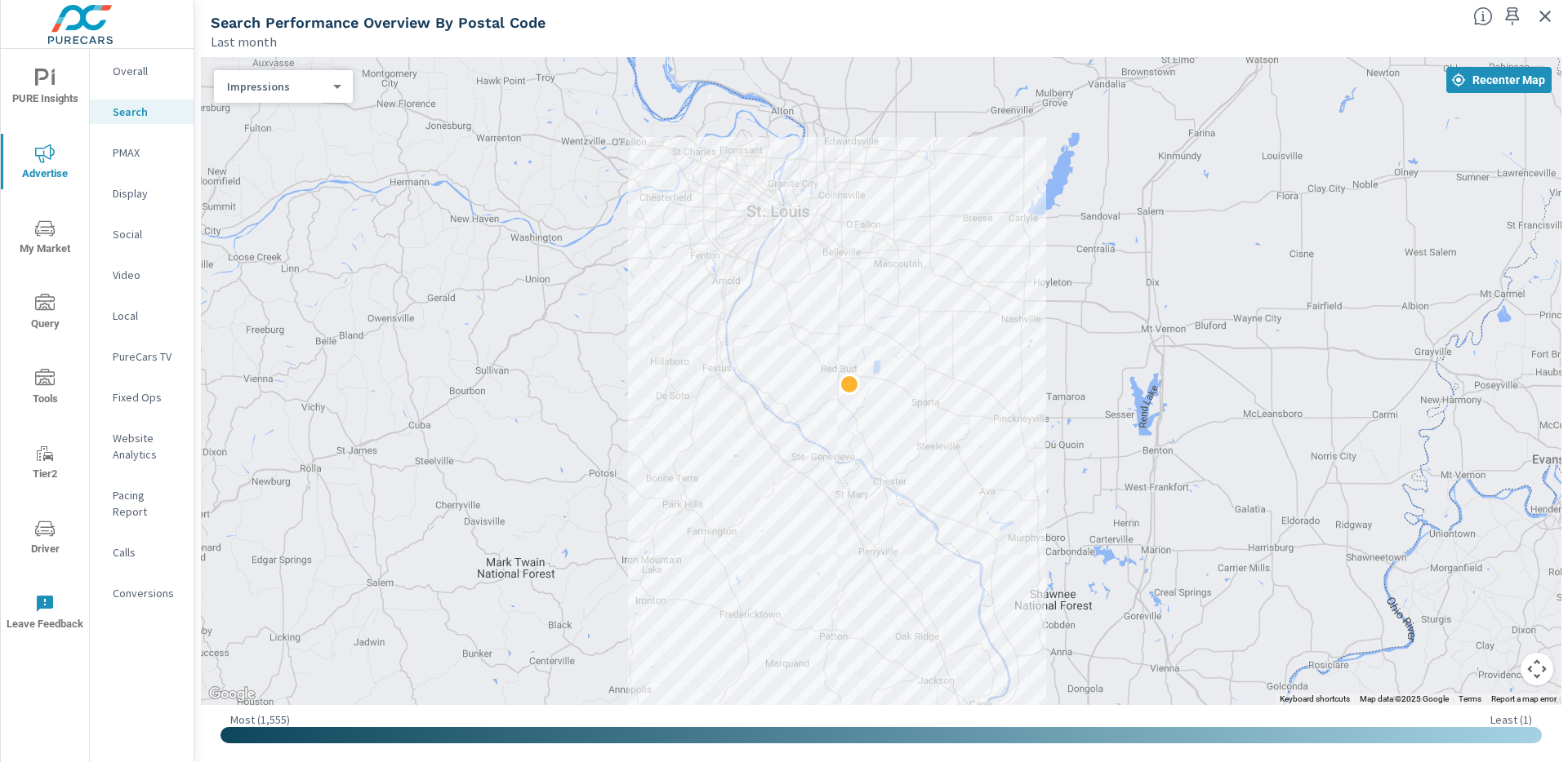
drag, startPoint x: 1189, startPoint y: 379, endPoint x: 1230, endPoint y: 333, distance: 61.6
click at [1230, 333] on div at bounding box center [881, 381] width 1360 height 648
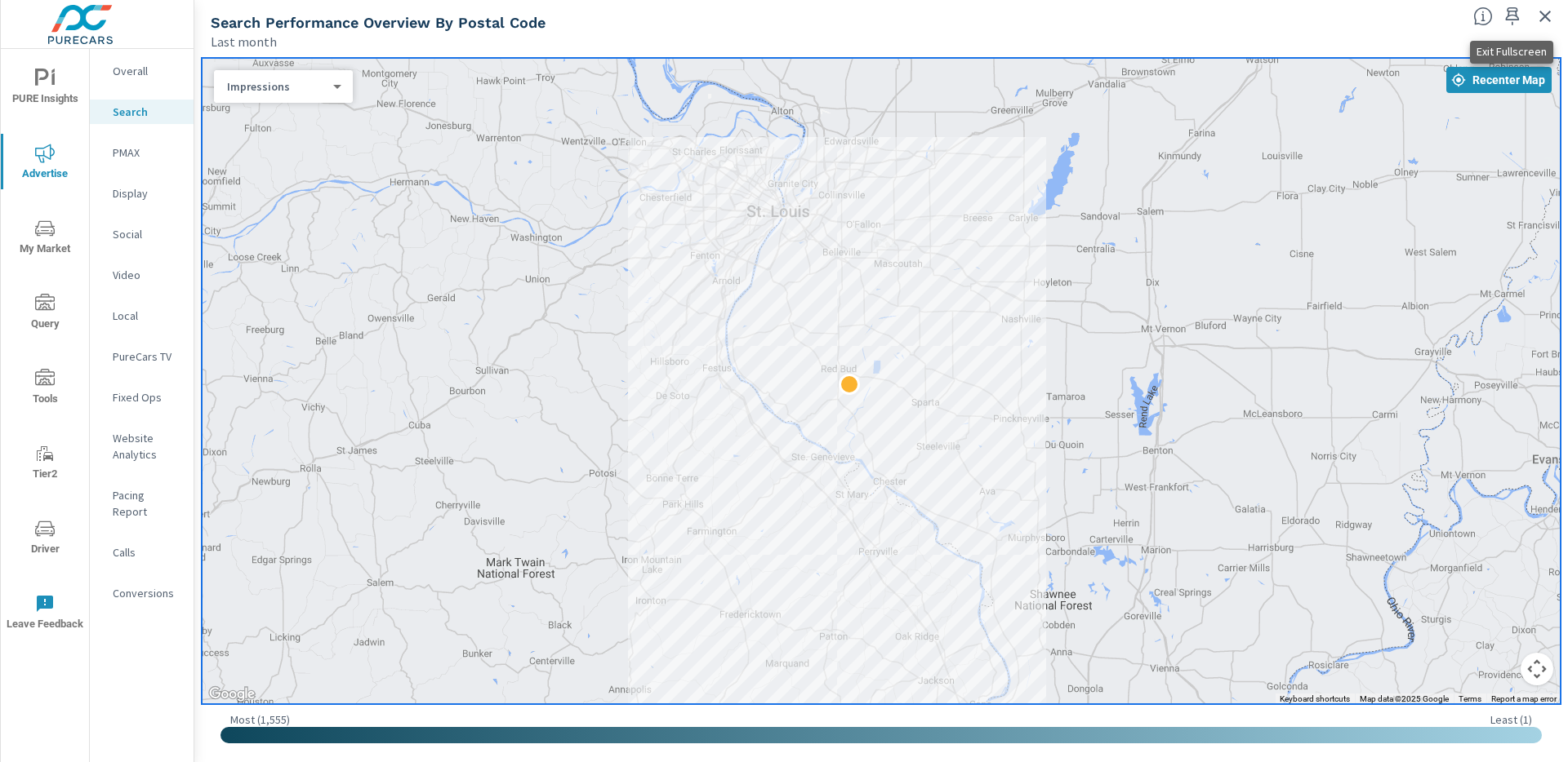
click at [1549, 19] on icon "button" at bounding box center [1544, 16] width 19 height 19
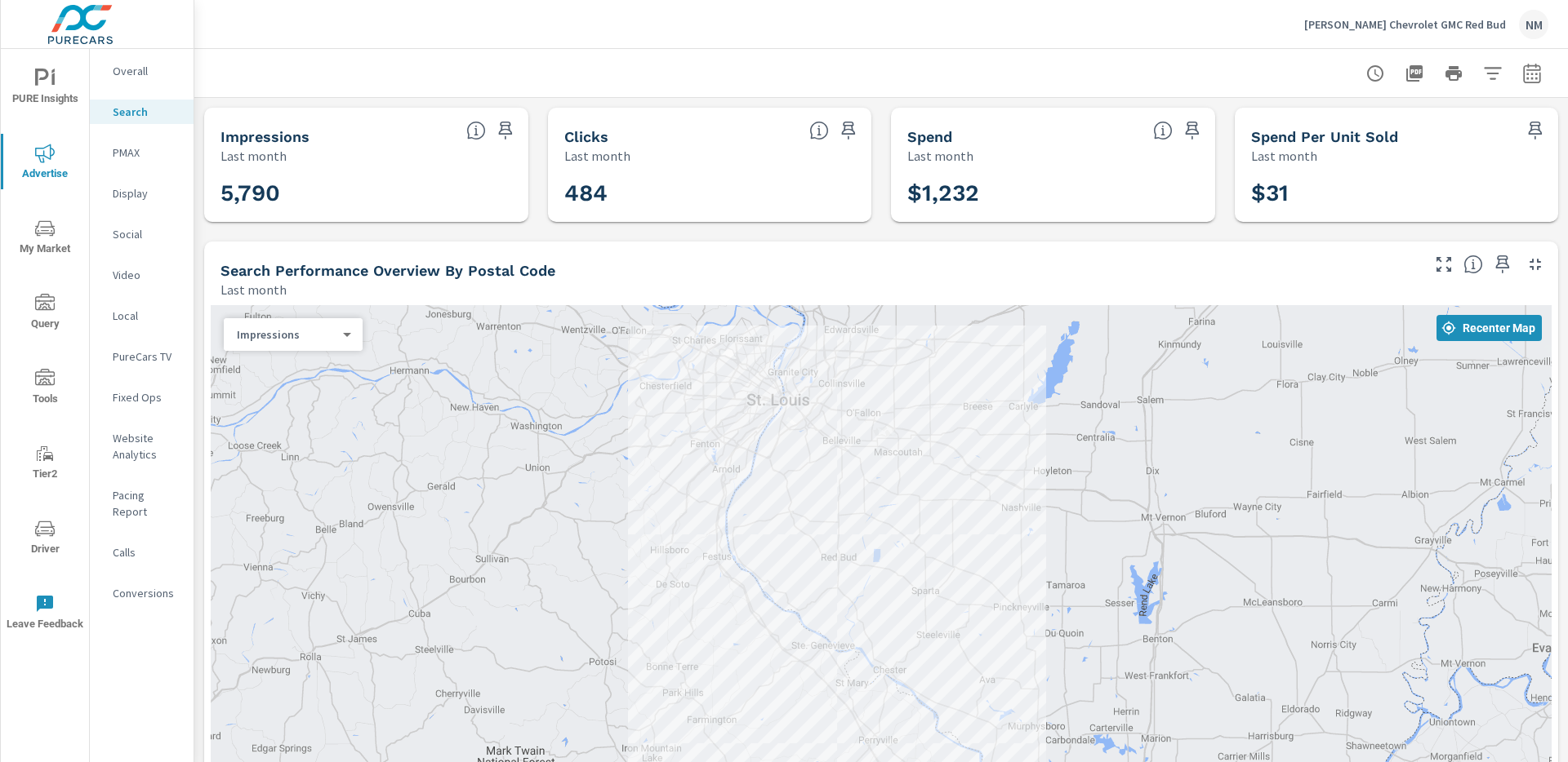
click at [1467, 31] on div "Ed Morse Chevrolet GMC Red Bud NM" at bounding box center [1425, 24] width 244 height 30
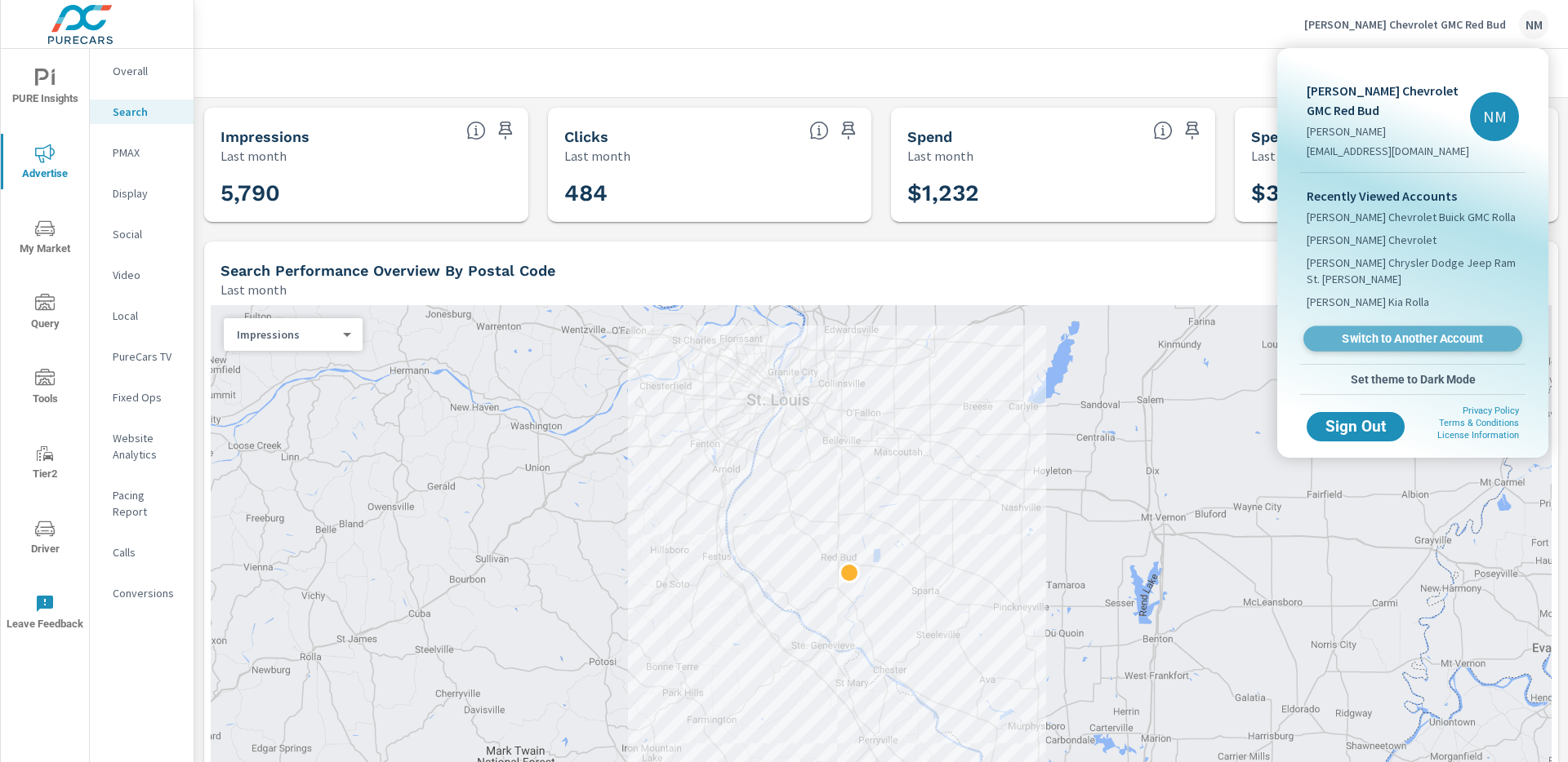
click at [1384, 338] on span "Switch to Another Account" at bounding box center [1412, 339] width 200 height 15
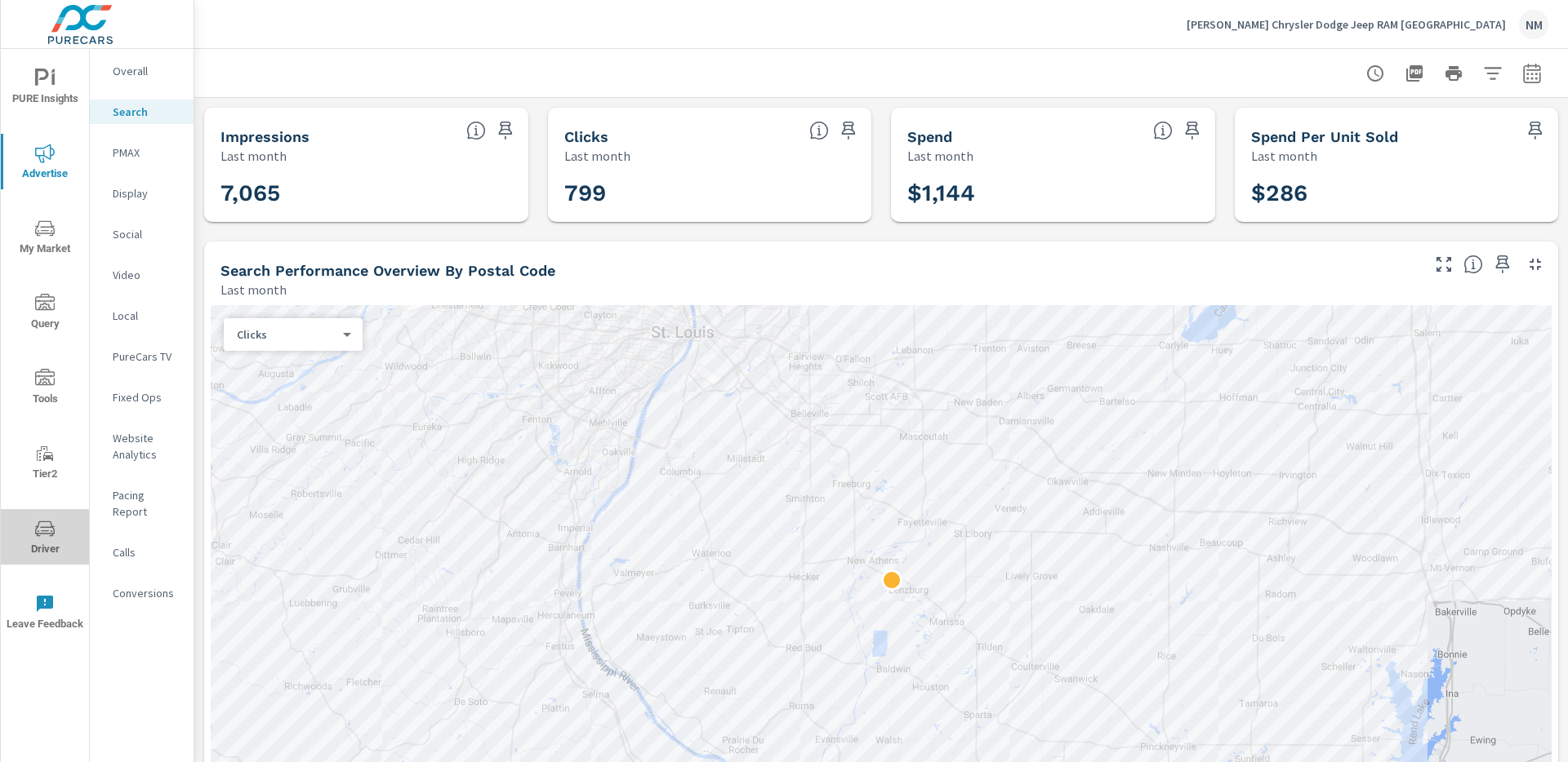
click at [52, 533] on icon "nav menu" at bounding box center [45, 528] width 19 height 15
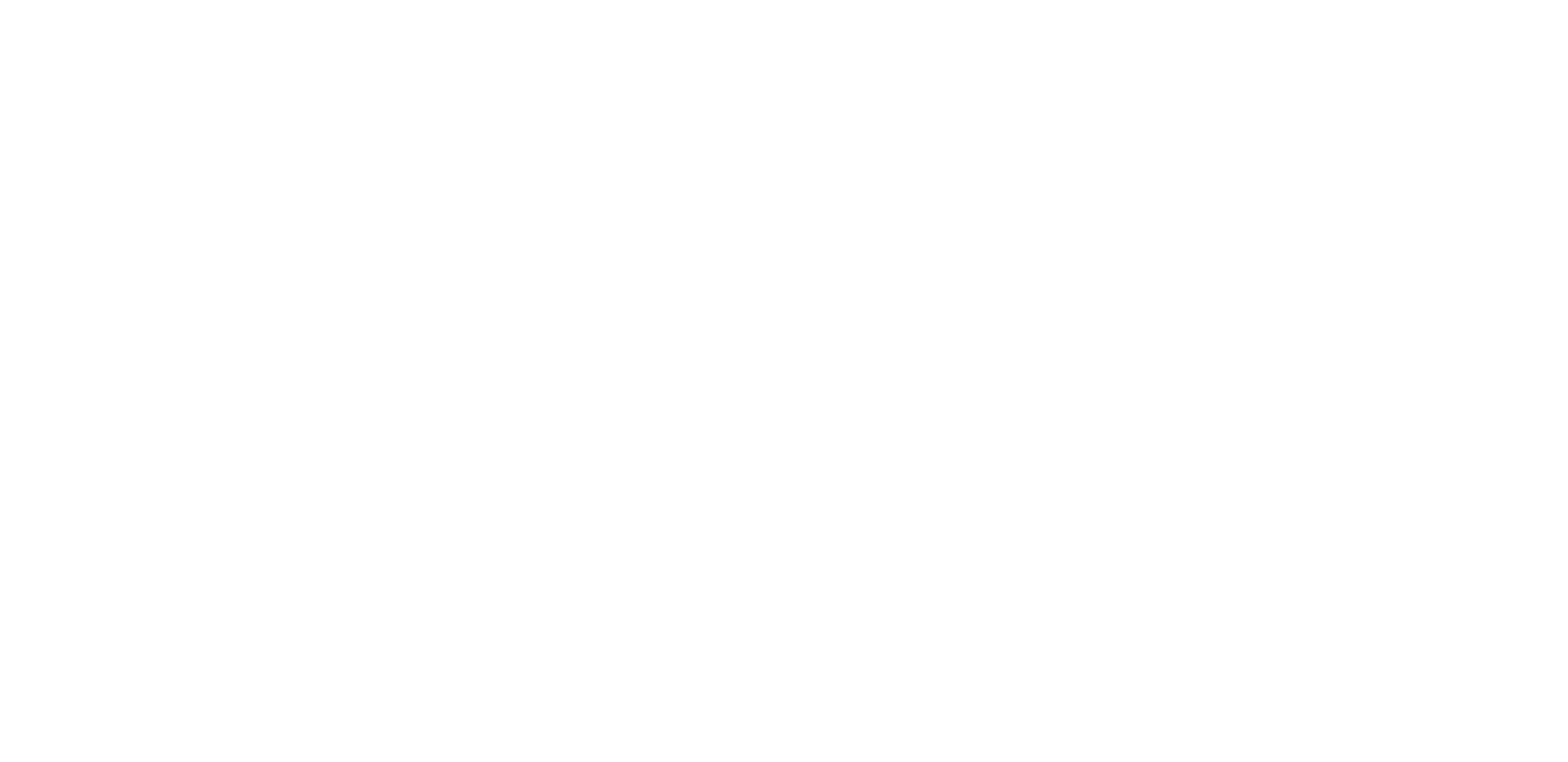
click at [46, 0] on html at bounding box center [784, 0] width 1568 height 0
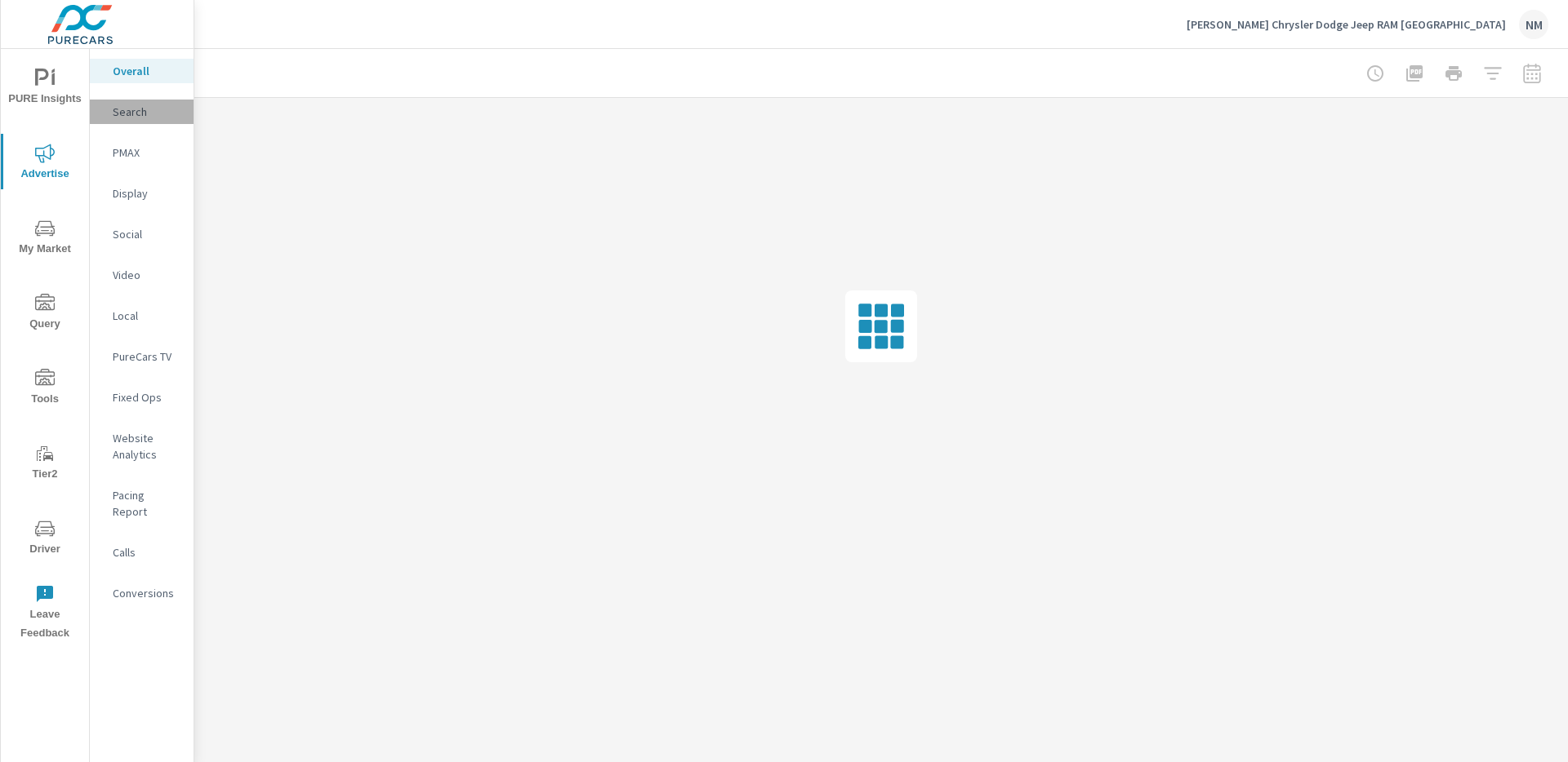
click at [153, 102] on div "Search" at bounding box center [141, 111] width 104 height 24
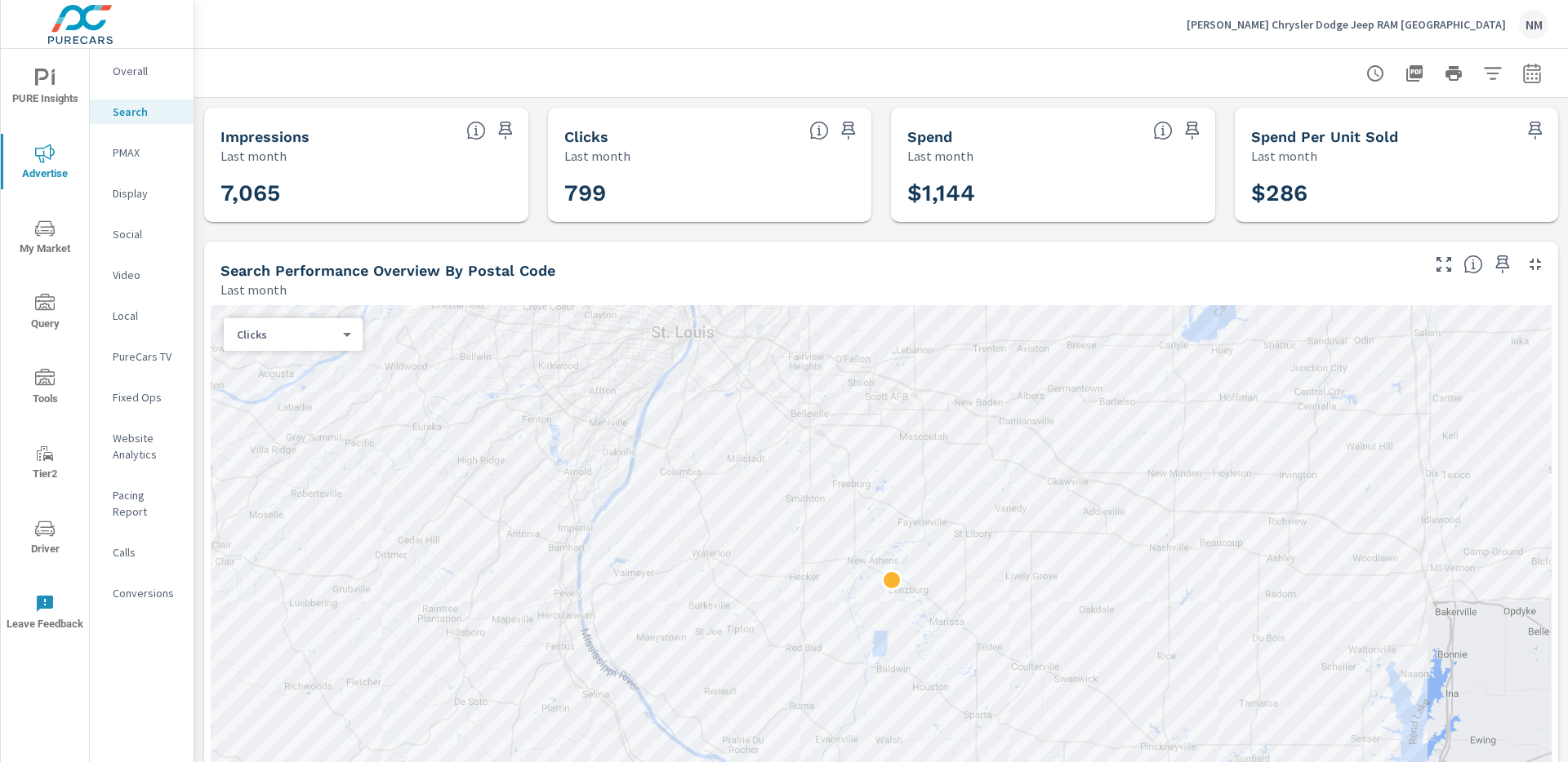
click at [1526, 68] on icon "button" at bounding box center [1532, 72] width 17 height 19
select select "Last month"
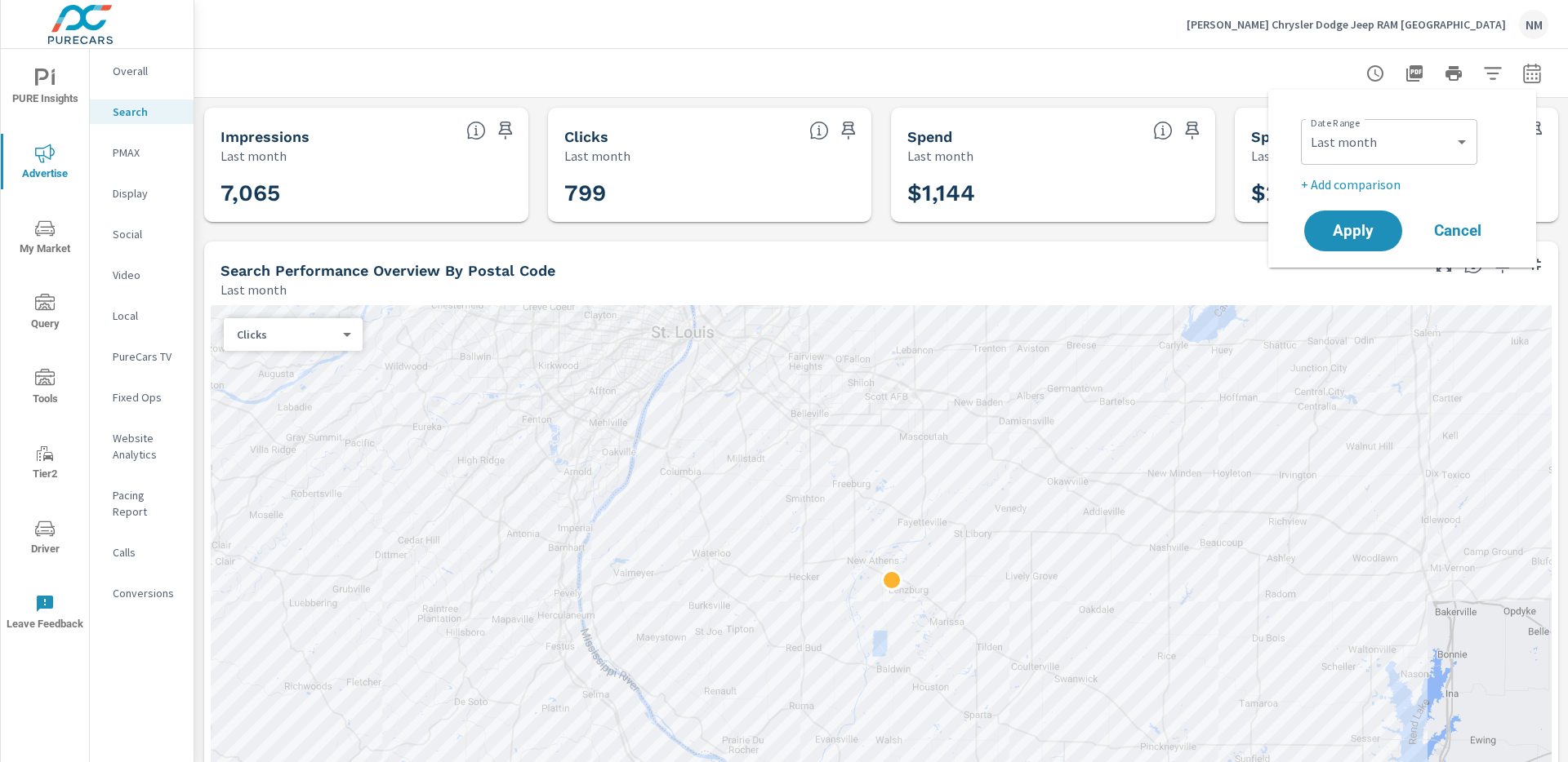
click at [1365, 184] on p "+ Add comparison" at bounding box center [1405, 184] width 209 height 19
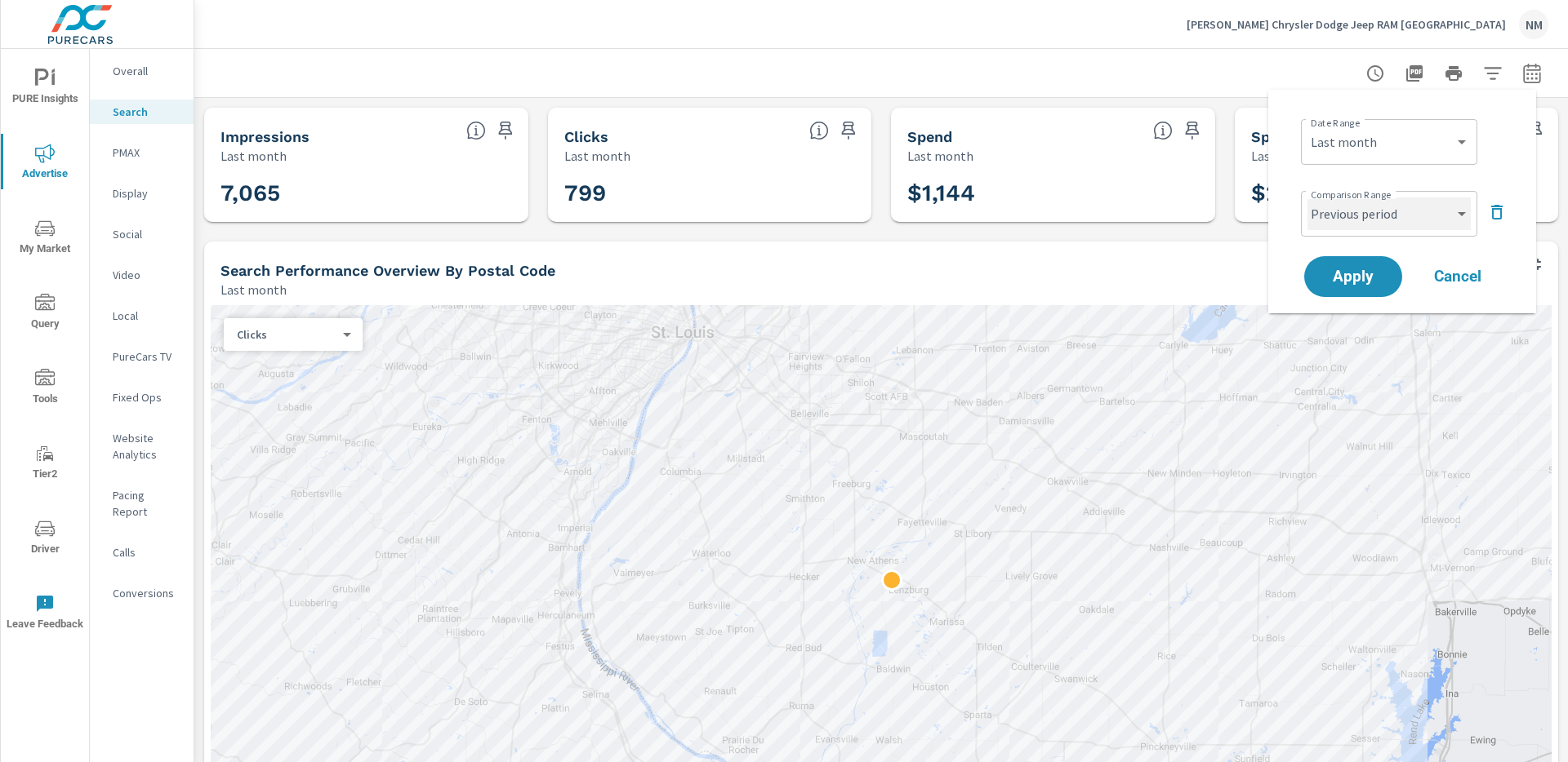
click at [1368, 213] on select "Custom Previous period Previous month Previous year" at bounding box center [1388, 213] width 163 height 33
select select "Previous month"
click at [1361, 274] on span "Apply" at bounding box center [1353, 277] width 67 height 15
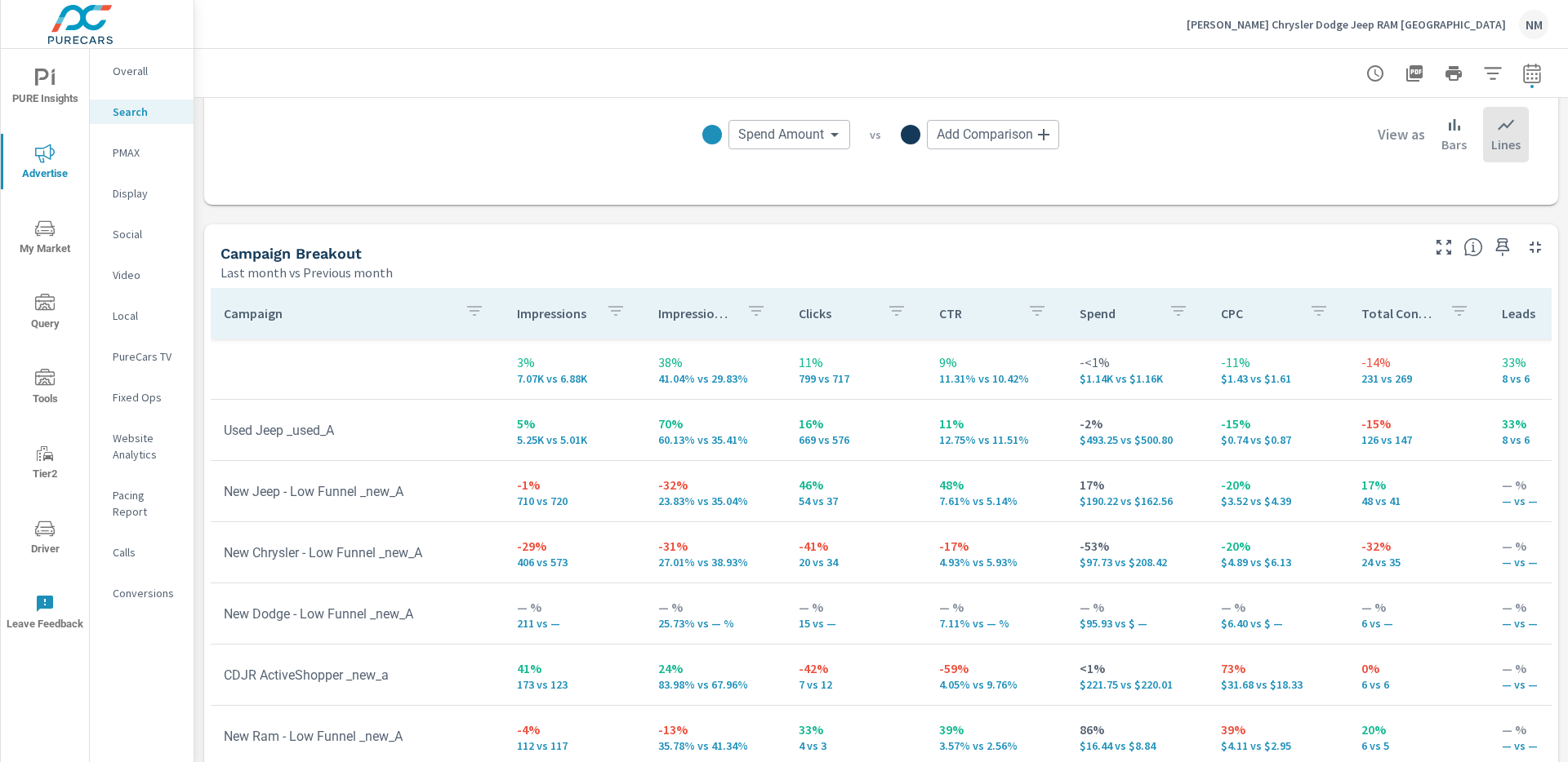
scroll to position [655, 0]
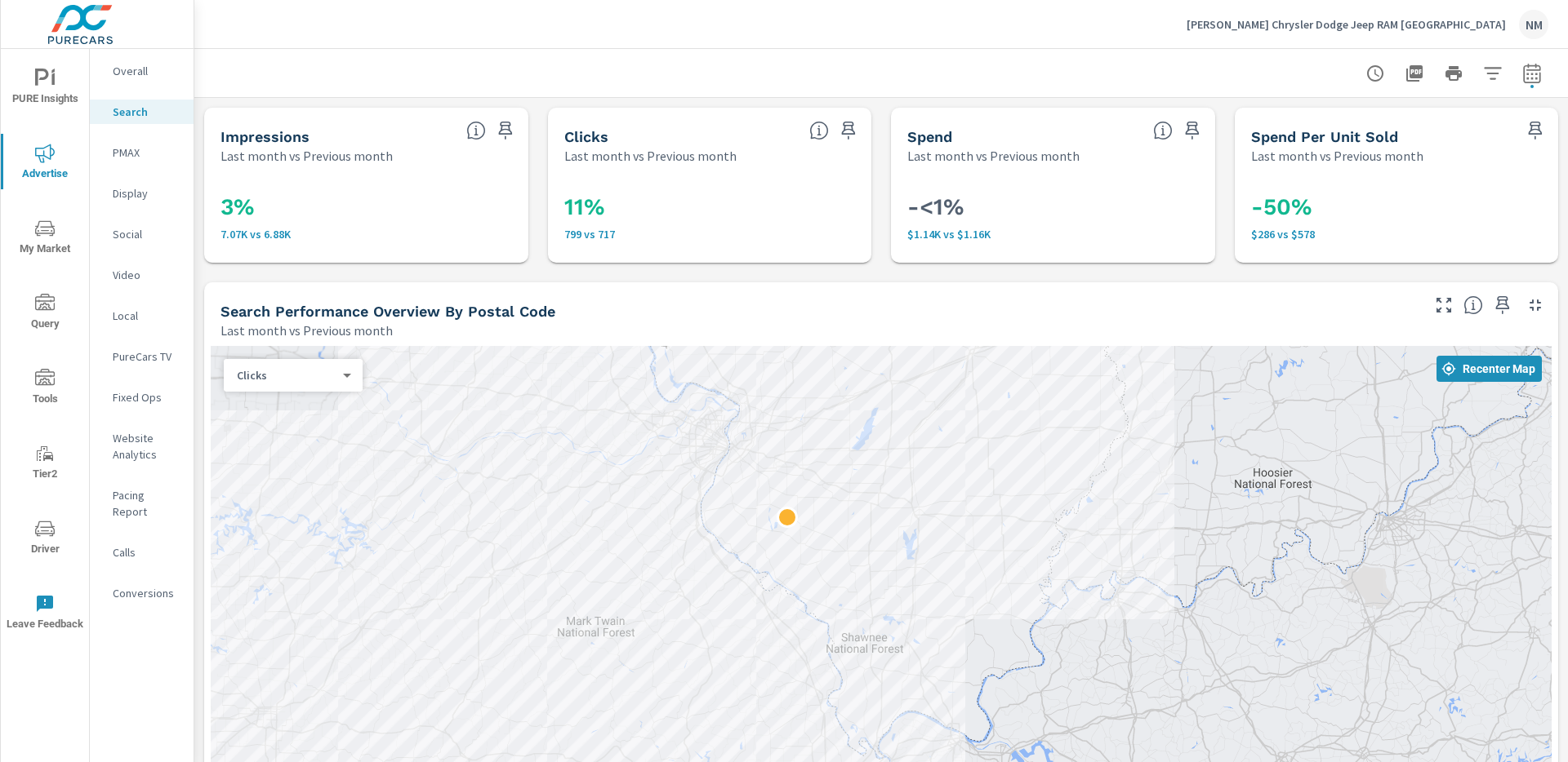
drag, startPoint x: 1272, startPoint y: 463, endPoint x: 874, endPoint y: 467, distance: 398.0
click at [874, 467] on div at bounding box center [881, 712] width 1341 height 732
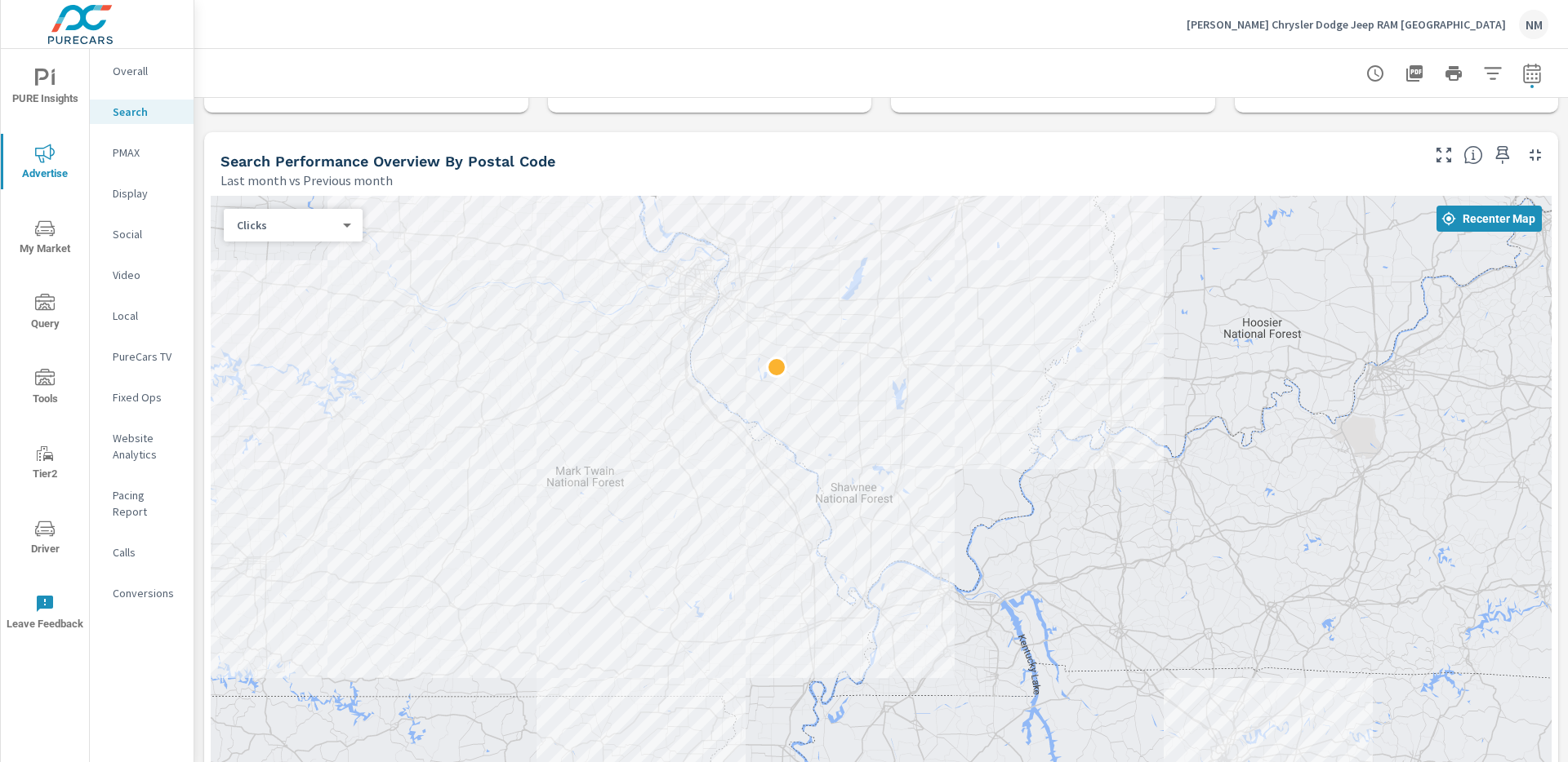
scroll to position [137, 0]
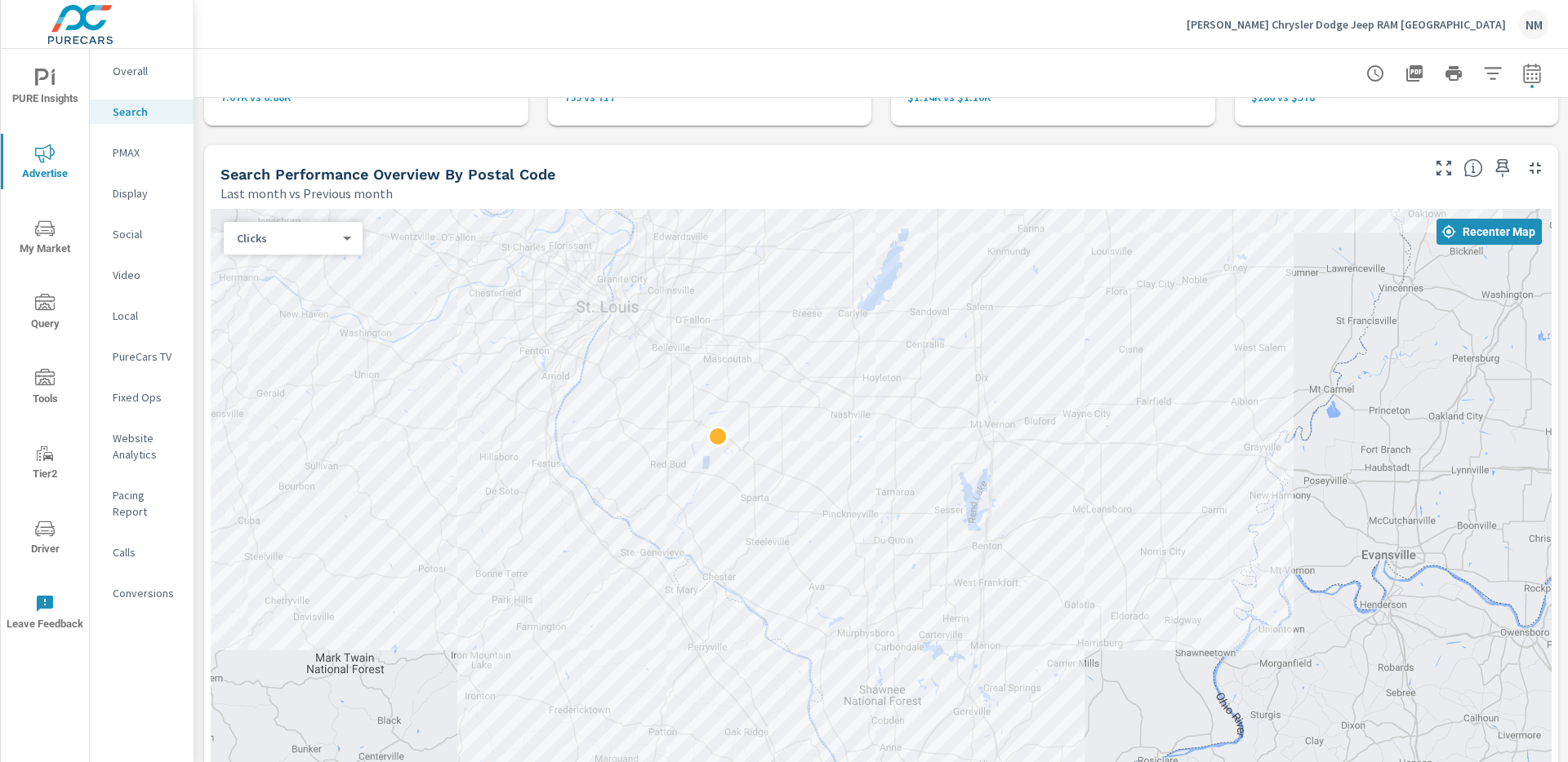
click at [320, 246] on body "PURE Insights Advertise My Market Query Tools Tier2 Driver Leave Feedback Overa…" at bounding box center [784, 381] width 1568 height 762
click at [310, 208] on li "Impressions" at bounding box center [286, 212] width 126 height 26
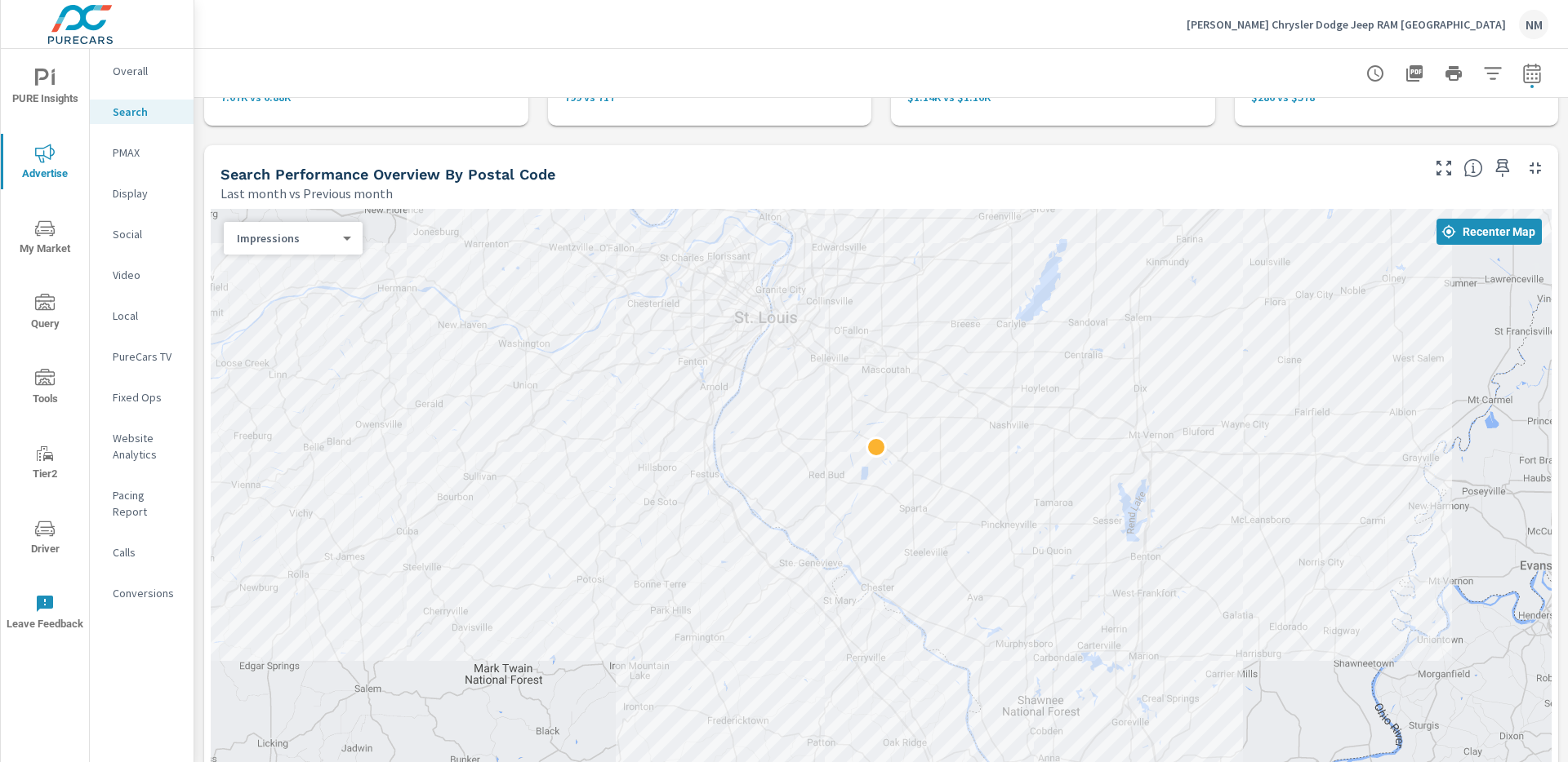
drag, startPoint x: 483, startPoint y: 314, endPoint x: 642, endPoint y: 325, distance: 159.4
click at [642, 325] on div at bounding box center [881, 576] width 1341 height 732
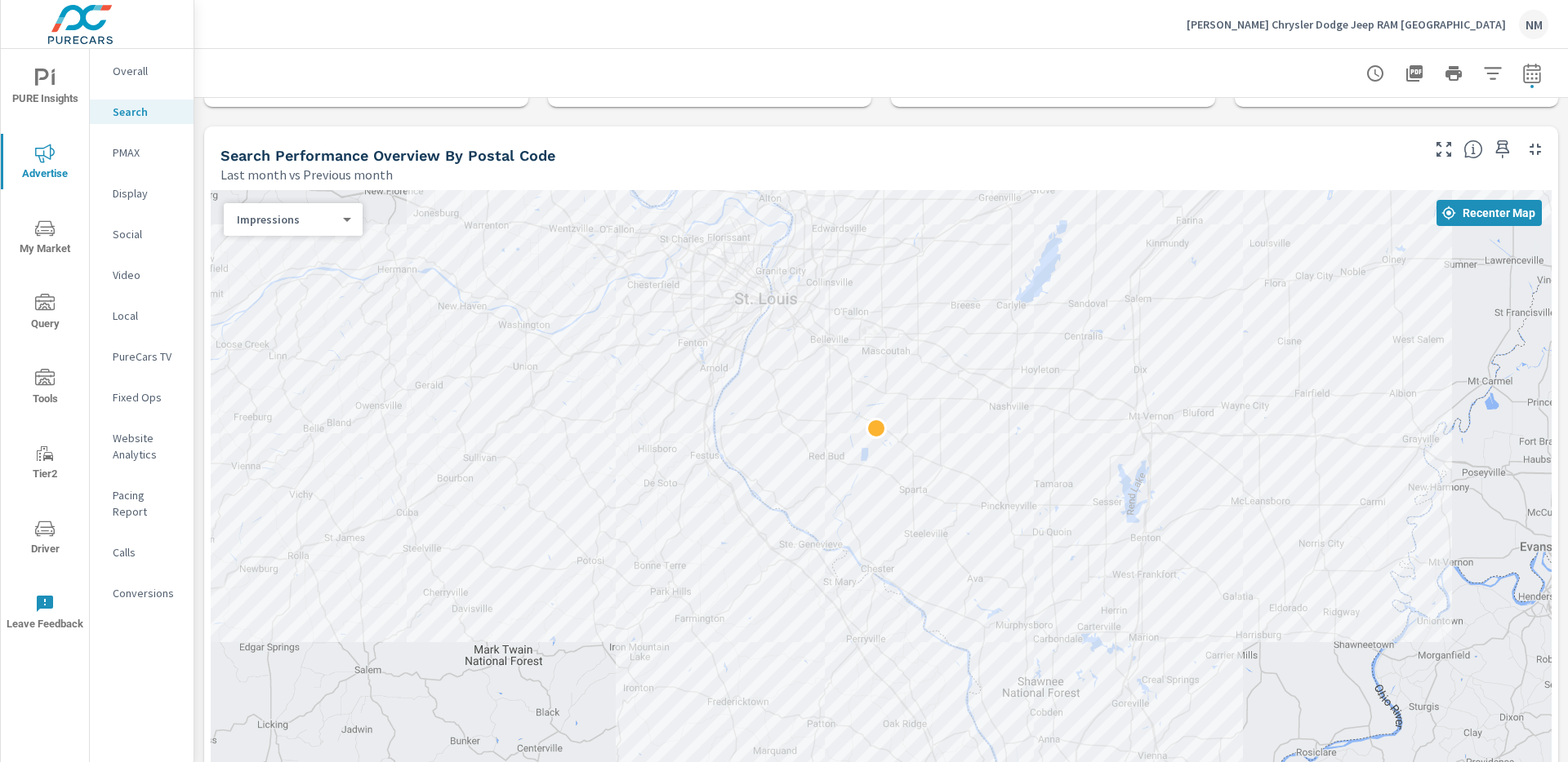
scroll to position [150, 0]
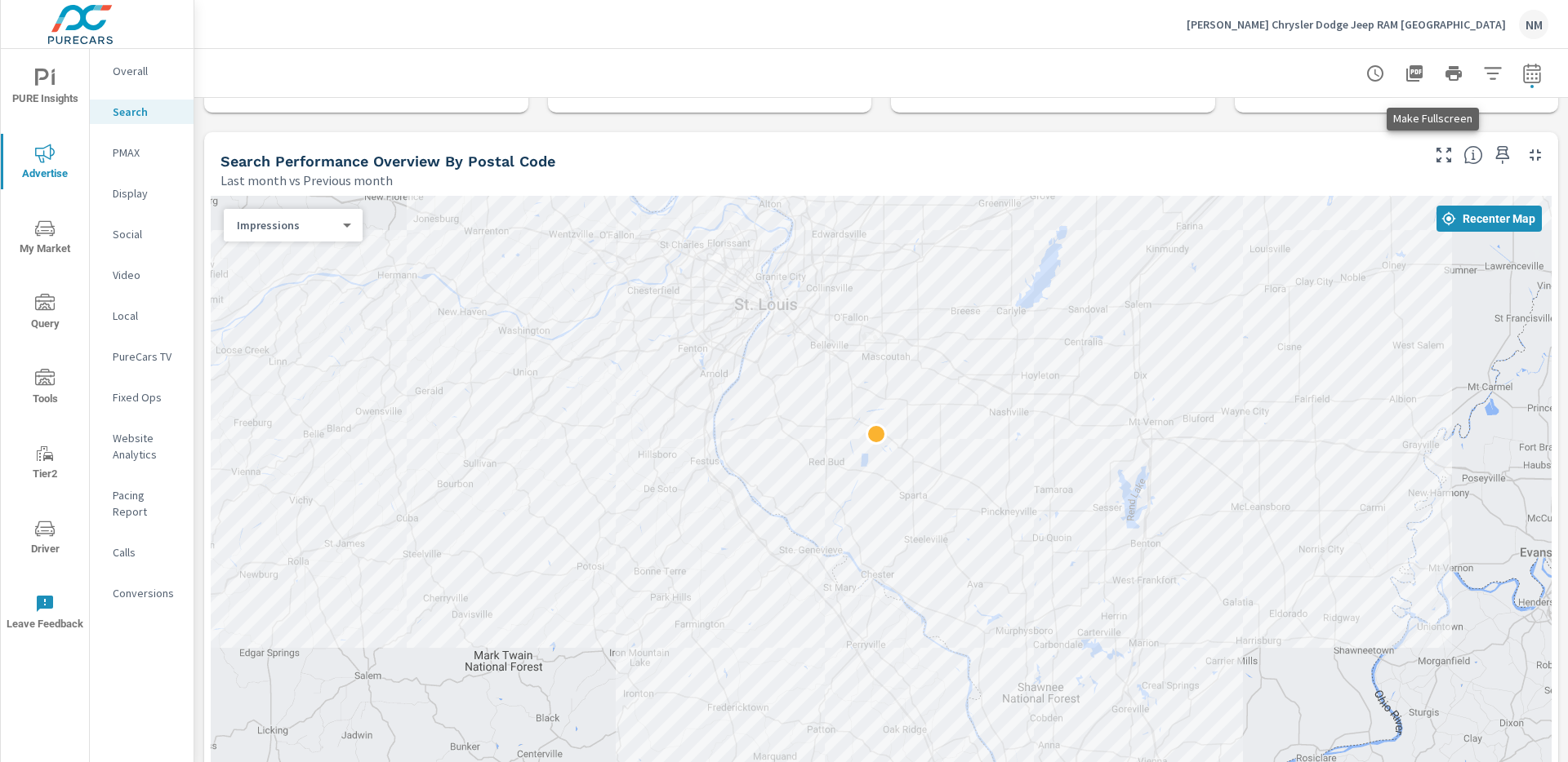
click at [1436, 156] on icon "button" at bounding box center [1443, 154] width 19 height 19
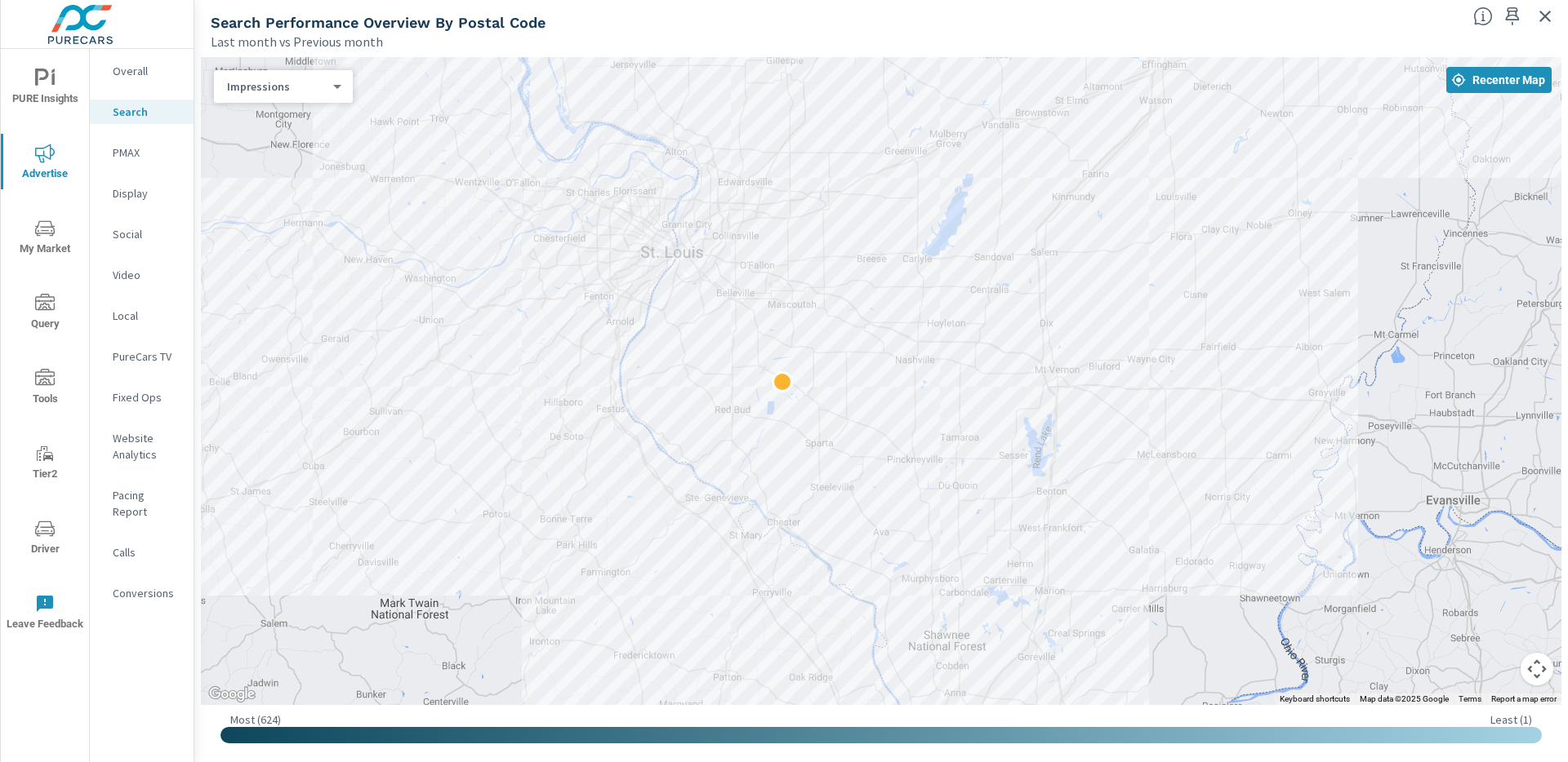
drag, startPoint x: 1227, startPoint y: 300, endPoint x: 1159, endPoint y: 424, distance: 141.4
click at [1159, 424] on div at bounding box center [881, 381] width 1360 height 648
